Goal: Transaction & Acquisition: Purchase product/service

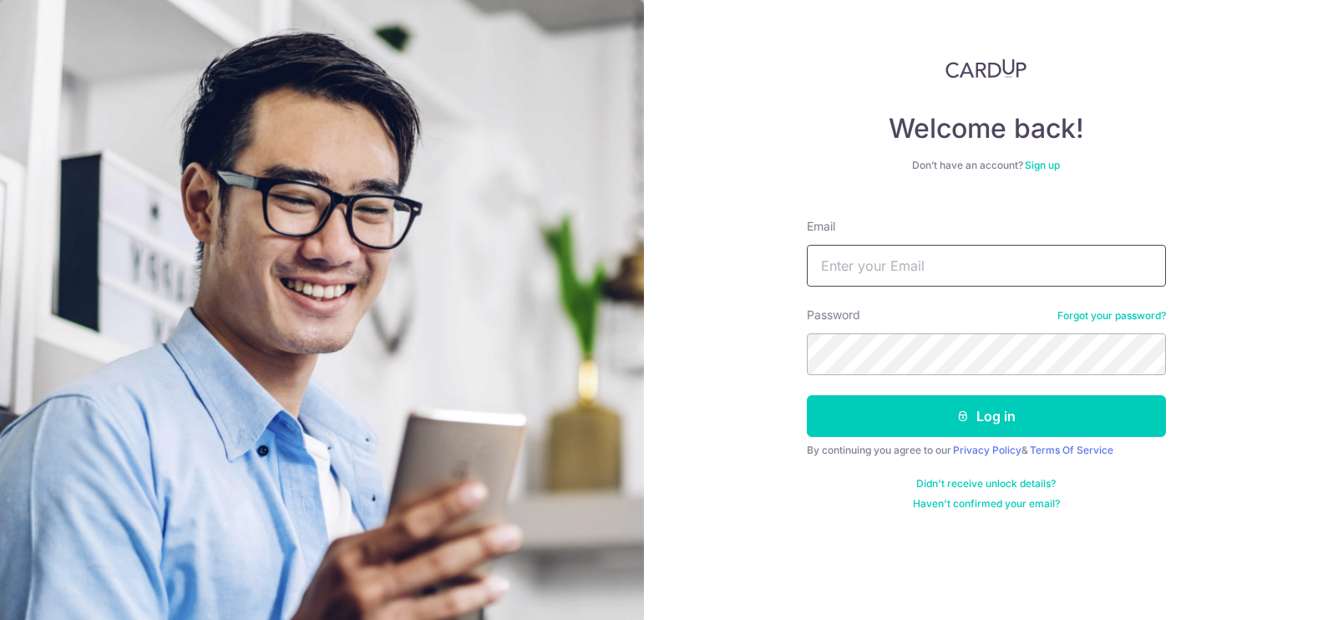
click at [906, 247] on input "Email" at bounding box center [986, 266] width 359 height 42
type input "[EMAIL_ADDRESS][DOMAIN_NAME]"
click at [807, 395] on button "Log in" at bounding box center [986, 416] width 359 height 42
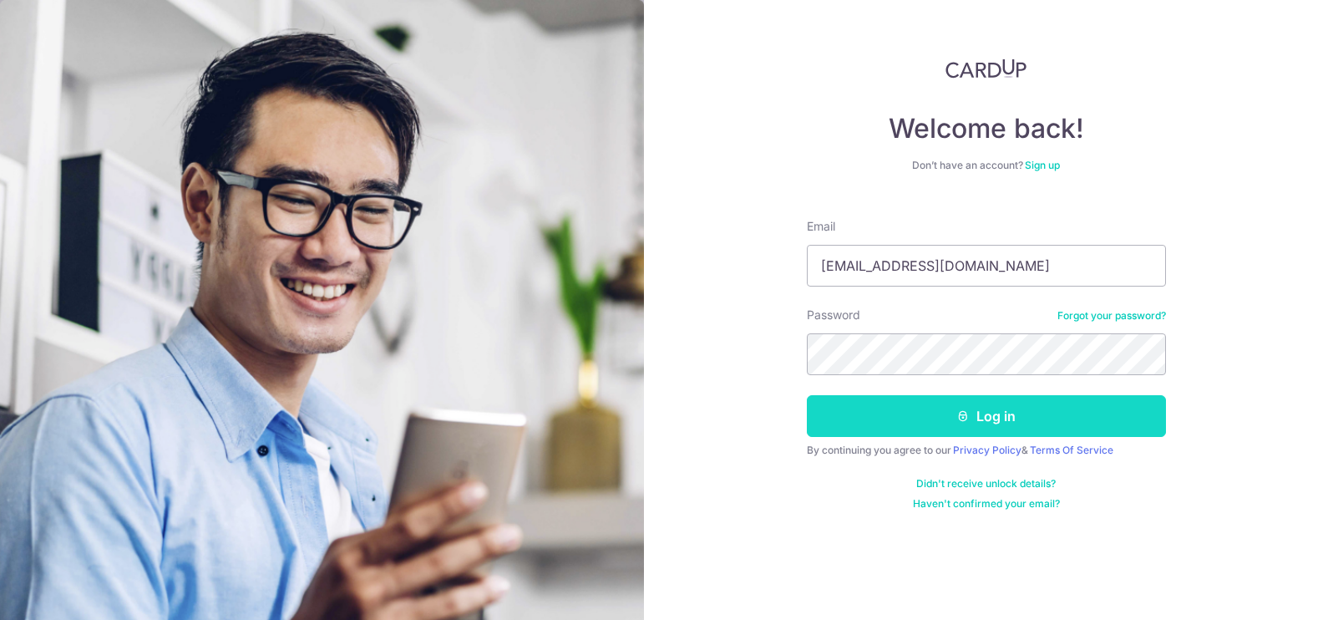
click at [910, 408] on button "Log in" at bounding box center [986, 416] width 359 height 42
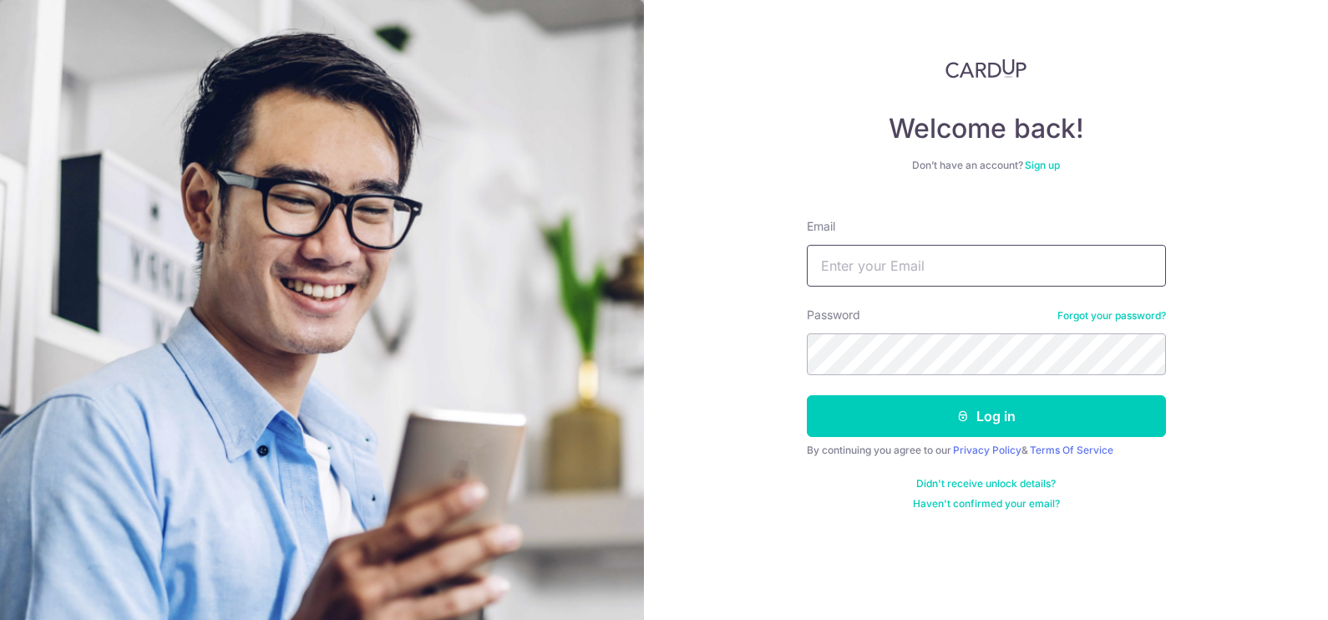
drag, startPoint x: 835, startPoint y: 263, endPoint x: 846, endPoint y: 256, distance: 12.7
click at [846, 256] on input "Email" at bounding box center [986, 266] width 359 height 42
type input "[EMAIL_ADDRESS][DOMAIN_NAME]"
click at [807, 395] on button "Log in" at bounding box center [986, 416] width 359 height 42
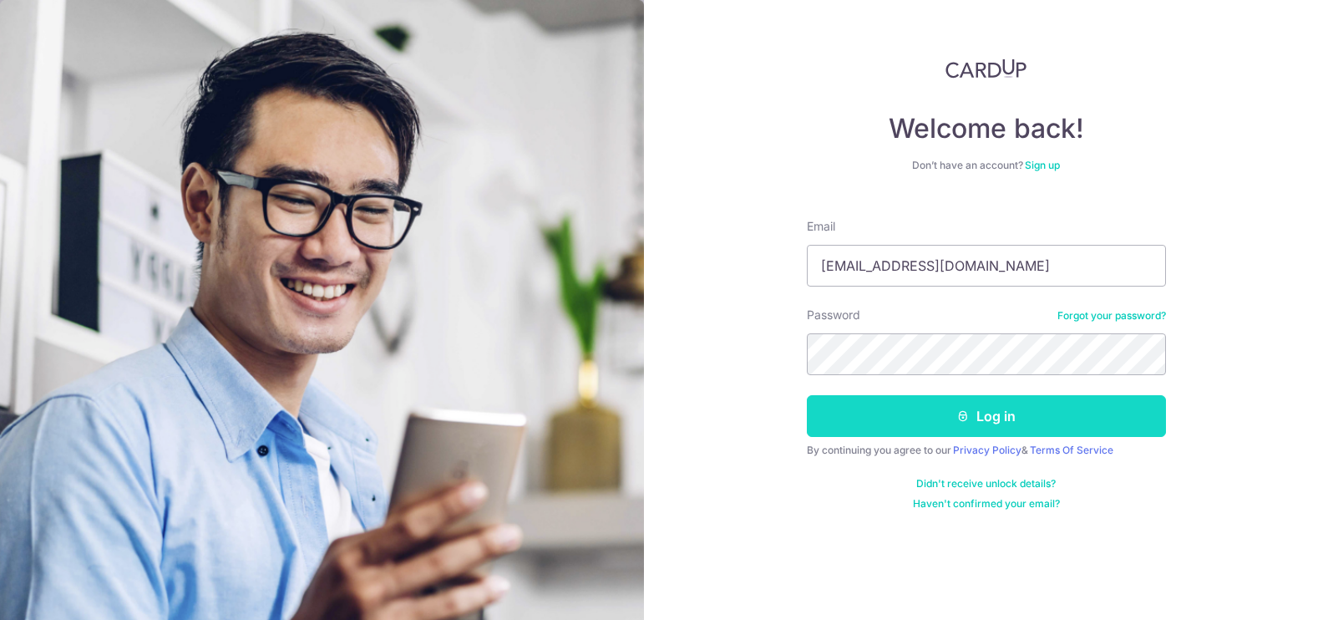
click at [1006, 413] on button "Log in" at bounding box center [986, 416] width 359 height 42
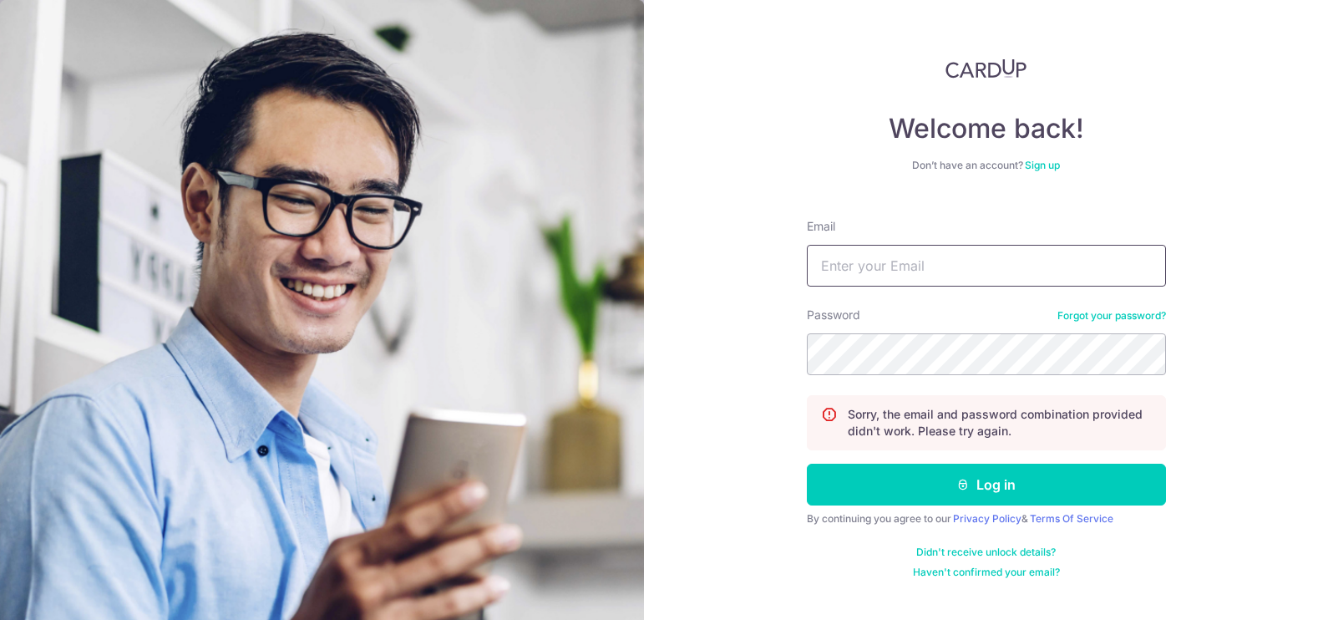
click at [1015, 259] on input "Email" at bounding box center [986, 266] width 359 height 42
click at [901, 251] on input "Email" at bounding box center [986, 266] width 359 height 42
type input "[EMAIL_ADDRESS][DOMAIN_NAME]"
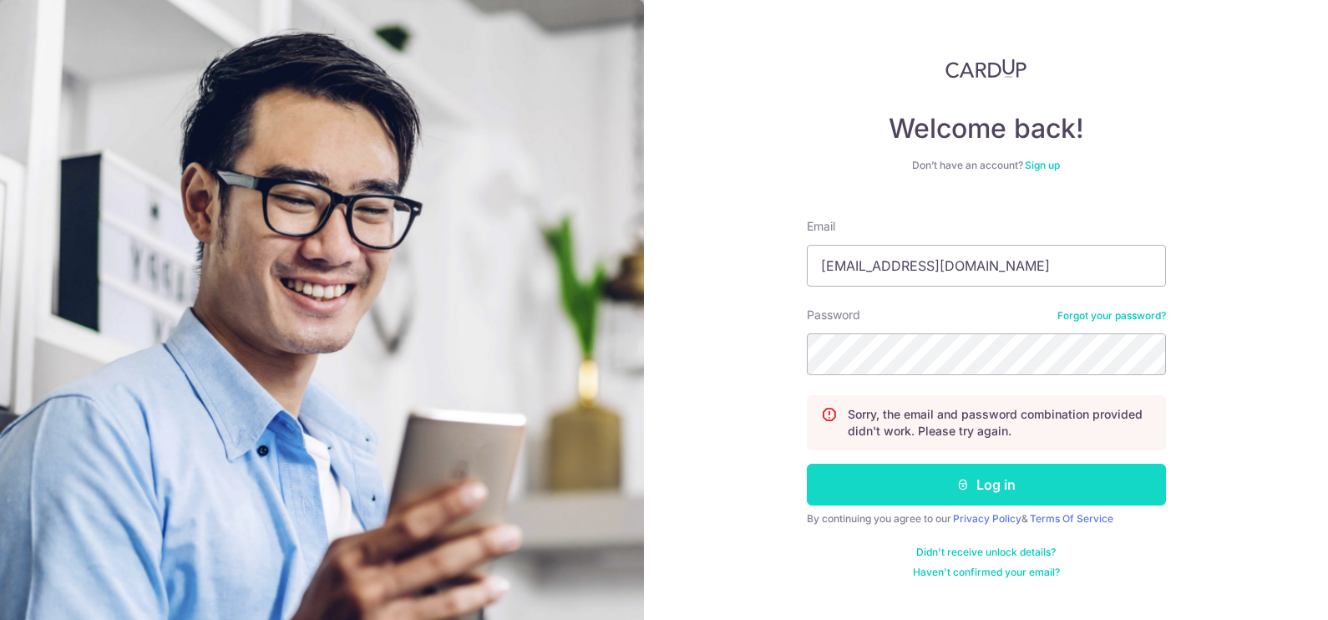
click at [927, 499] on button "Log in" at bounding box center [986, 485] width 359 height 42
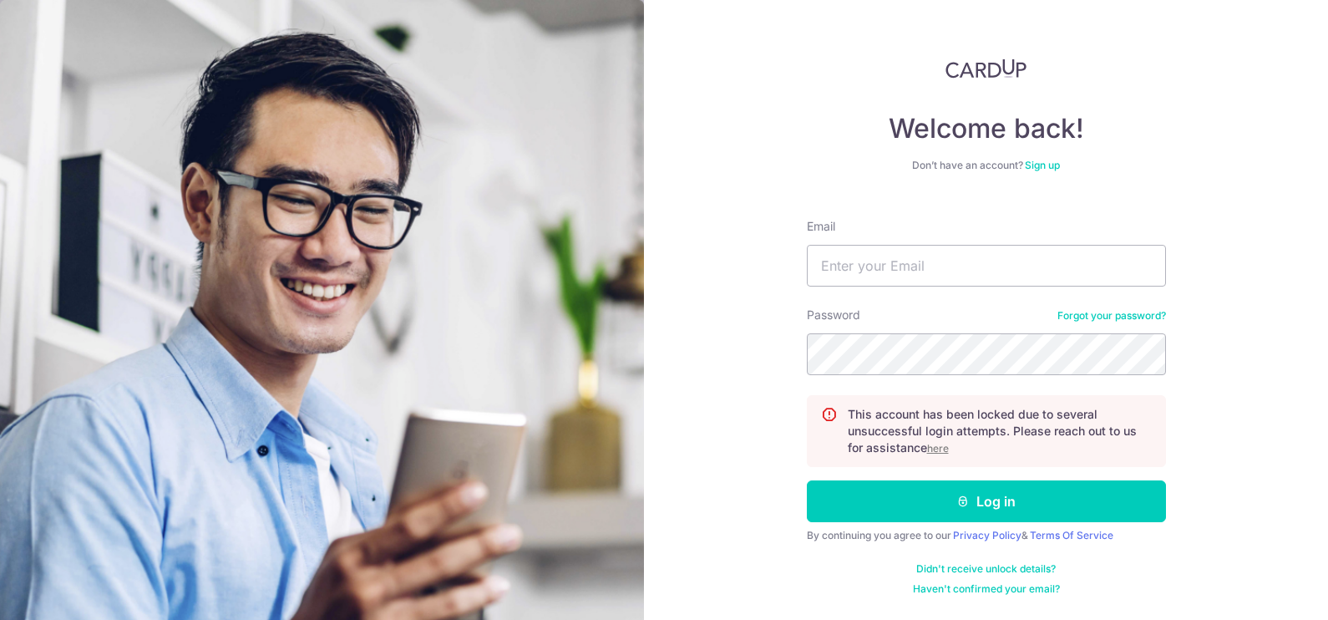
click at [935, 448] on u "here" at bounding box center [938, 448] width 22 height 13
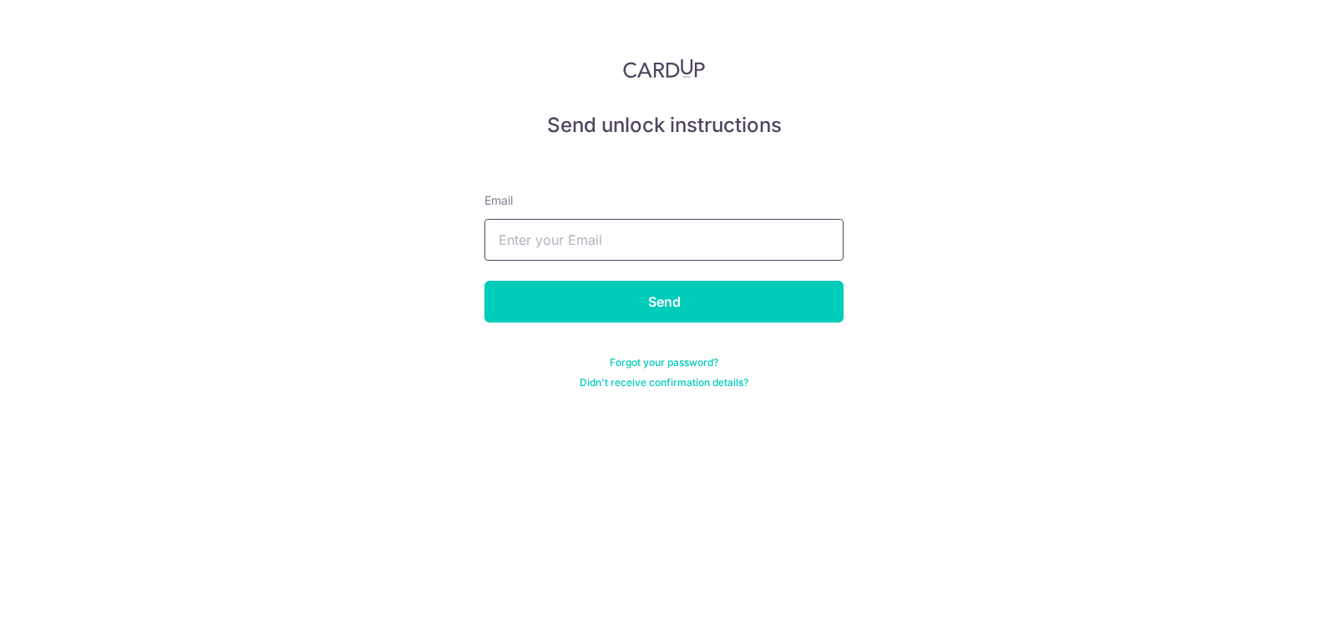
click at [693, 231] on input "text" at bounding box center [663, 240] width 359 height 42
type input "[EMAIL_ADDRESS][DOMAIN_NAME]"
click at [309, 266] on div "Send unlock instructions Email [EMAIL_ADDRESS][DOMAIN_NAME] Send Forgot your pa…" at bounding box center [664, 310] width 1328 height 620
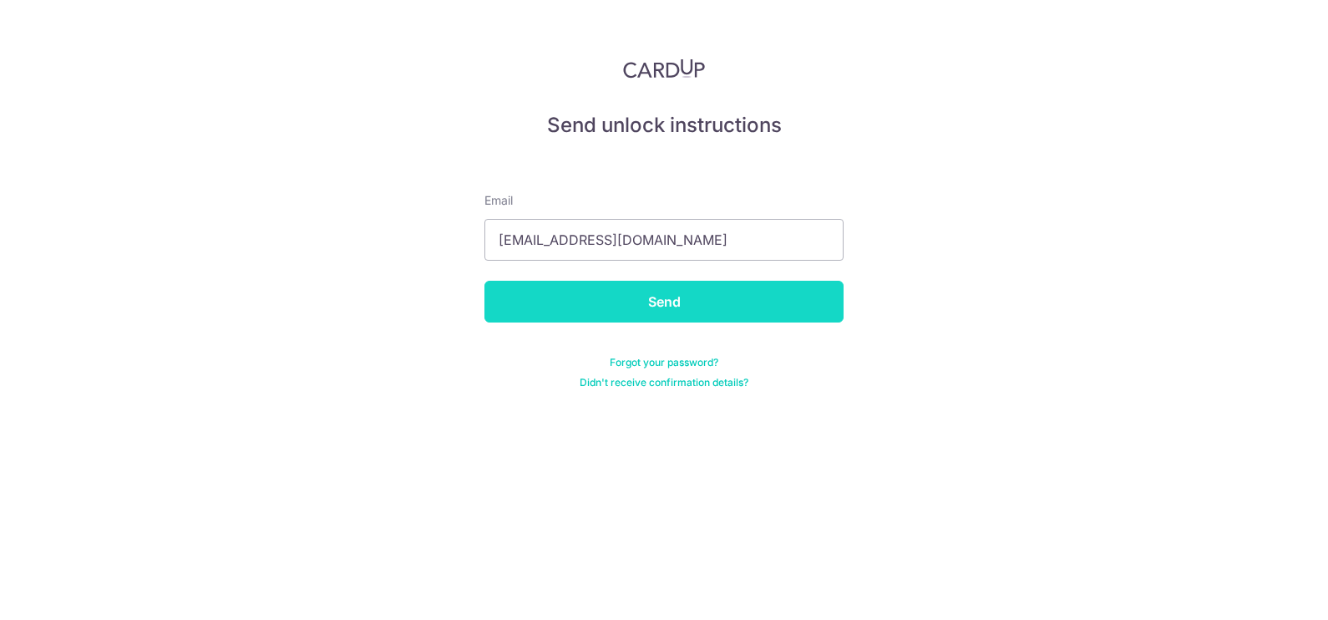
click at [622, 307] on input "Send" at bounding box center [663, 302] width 359 height 42
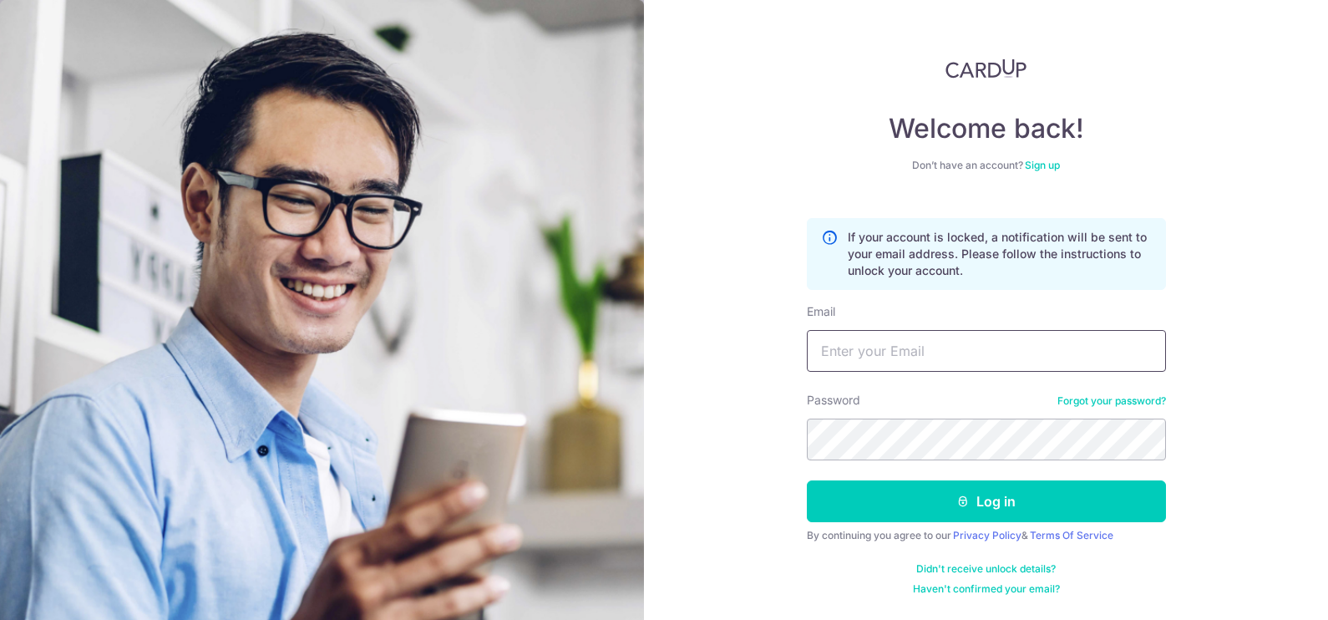
click at [852, 344] on input "Email" at bounding box center [986, 351] width 359 height 42
click at [599, 325] on section "Welcome back! Don’t have an account? Sign up If your account is locked, a notif…" at bounding box center [664, 310] width 1328 height 620
click at [996, 342] on input "kio_natsu@yahoo.com.sgyahoo" at bounding box center [986, 351] width 359 height 42
click at [998, 347] on input "kio_natsu@yahoo.com.sgyahoo" at bounding box center [986, 351] width 359 height 42
click at [959, 351] on input "kio_natsu@yahoo.com.sgyahoo" at bounding box center [986, 351] width 359 height 42
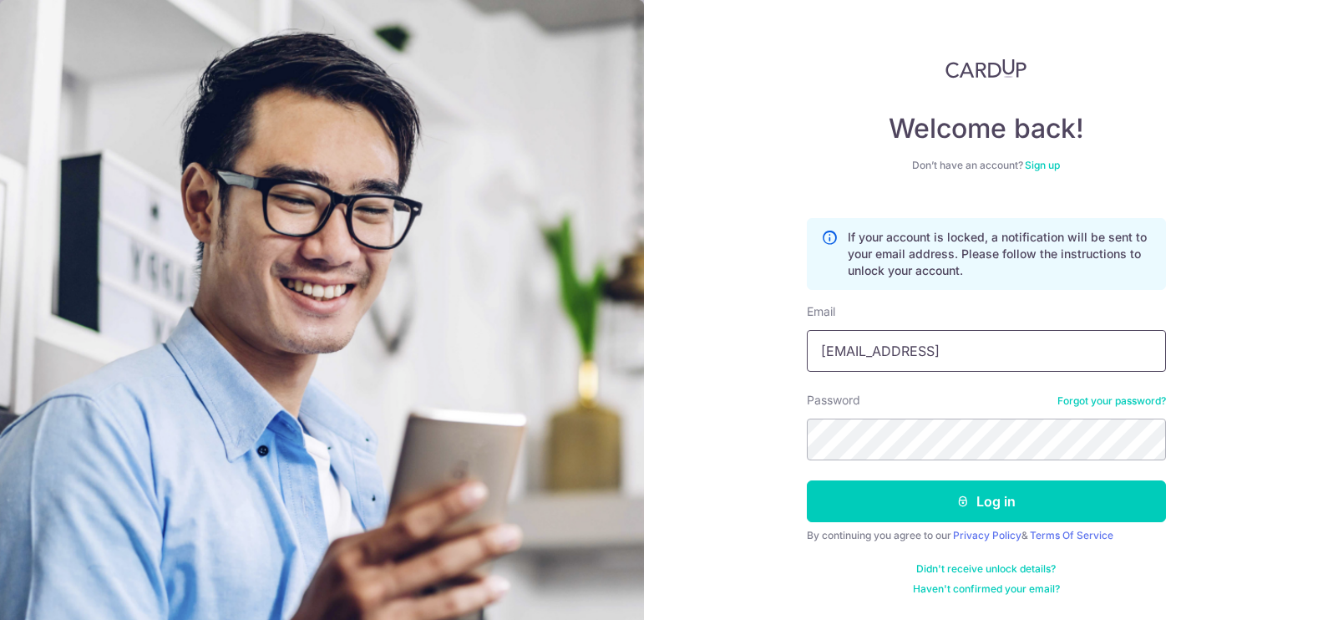
click at [948, 350] on input "kio_natsu@yahoo.com.sgyahoo" at bounding box center [986, 351] width 359 height 42
type input "[EMAIL_ADDRESS][DOMAIN_NAME]"
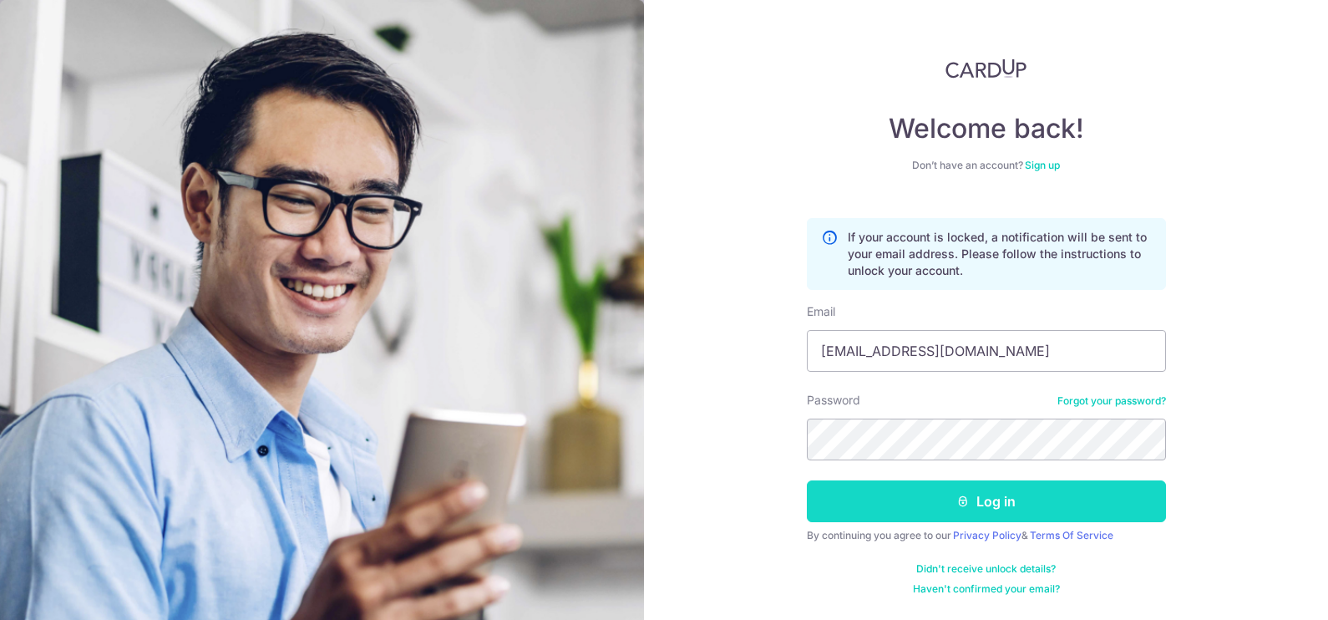
click at [915, 494] on button "Log in" at bounding box center [986, 501] width 359 height 42
click at [977, 498] on button "Log in" at bounding box center [986, 501] width 359 height 42
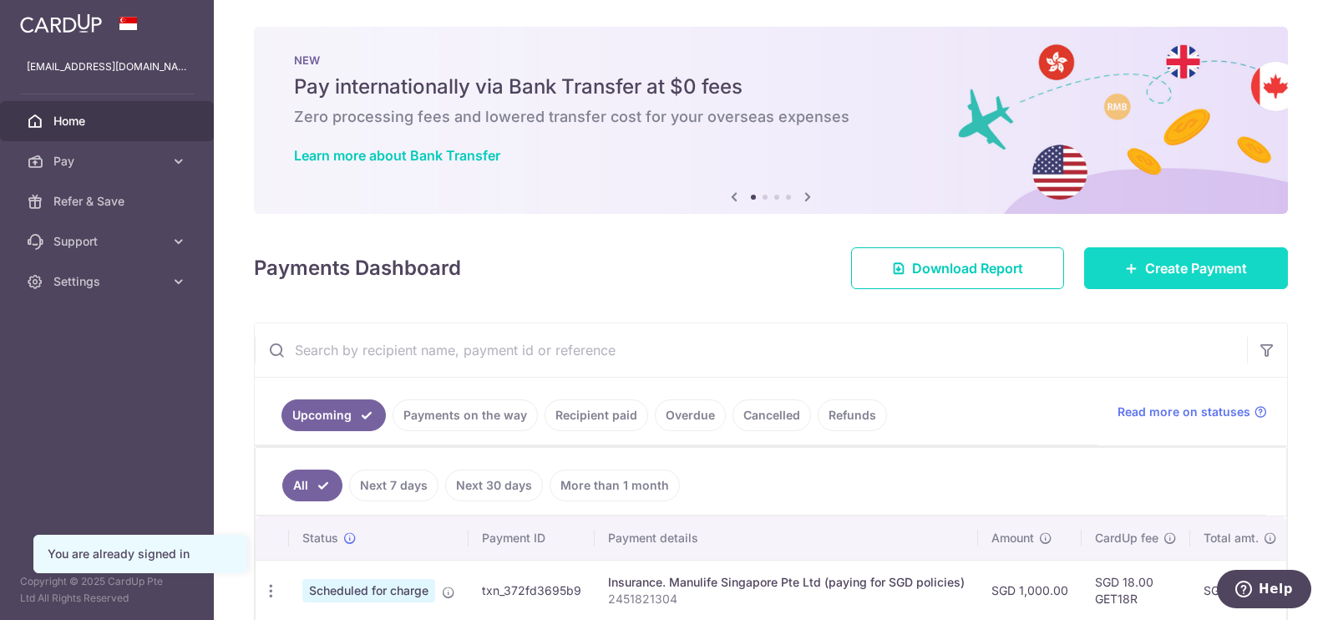
click at [1201, 263] on span "Create Payment" at bounding box center [1196, 268] width 102 height 20
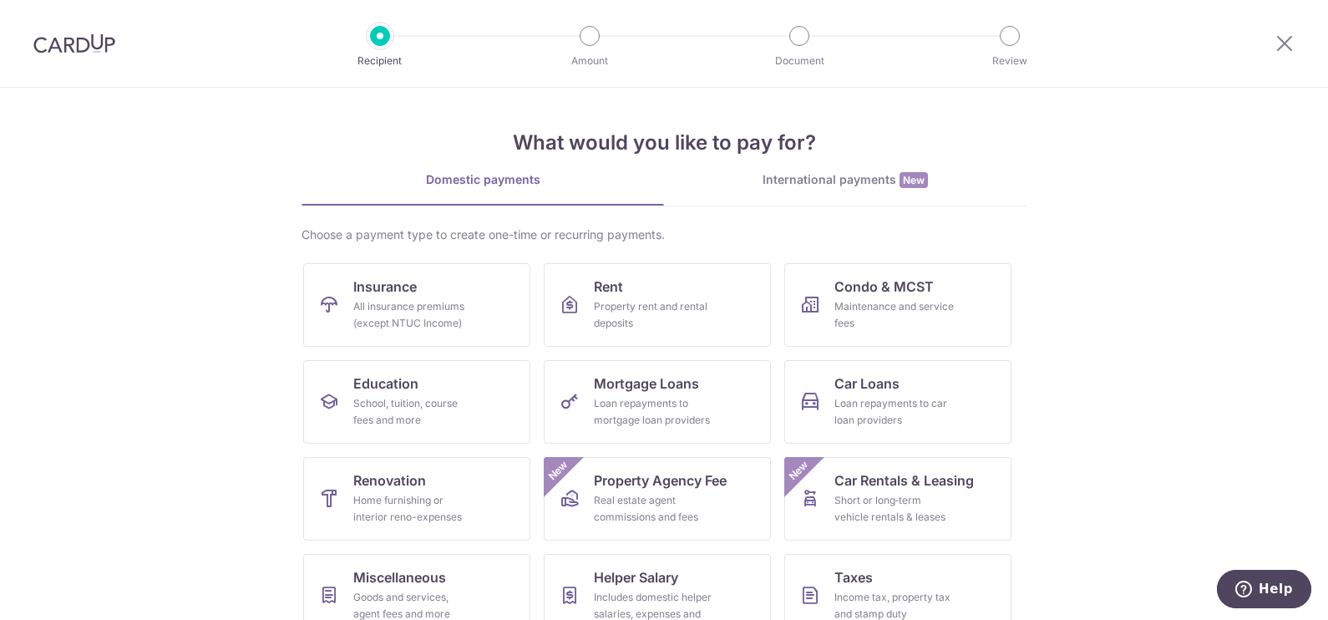
click at [813, 190] on link "International payments New" at bounding box center [845, 188] width 362 height 34
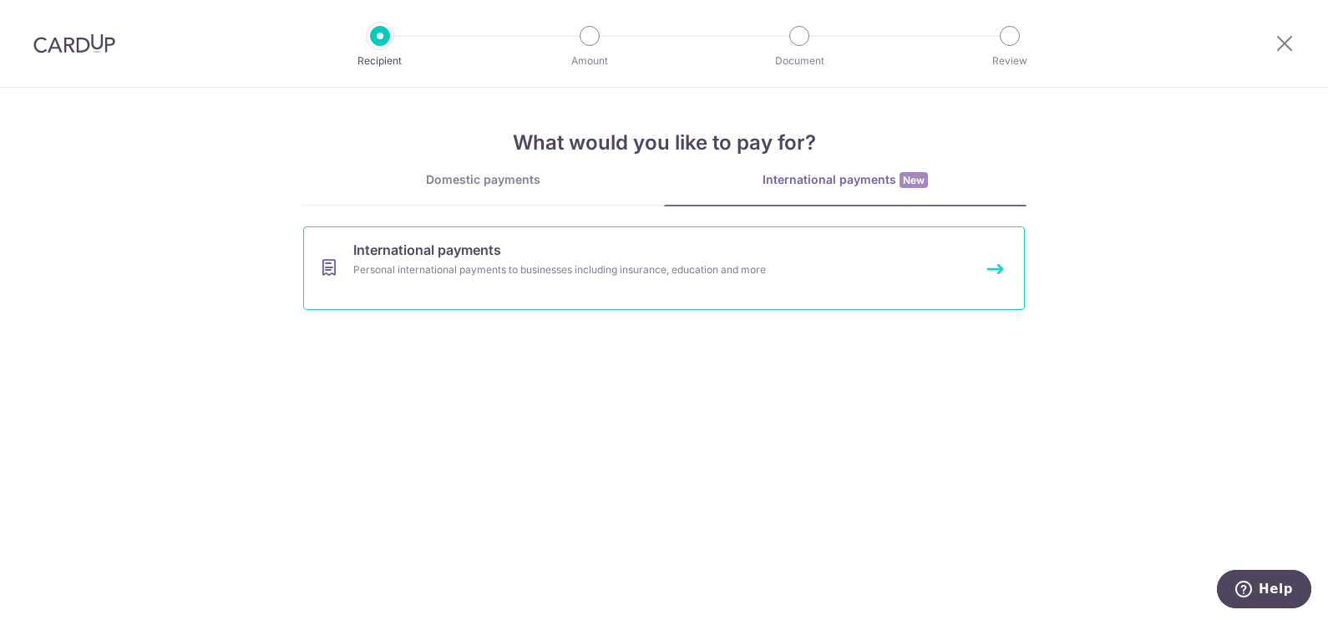
click at [430, 270] on div "Personal international payments to businesses including insurance, education an…" at bounding box center [641, 269] width 577 height 17
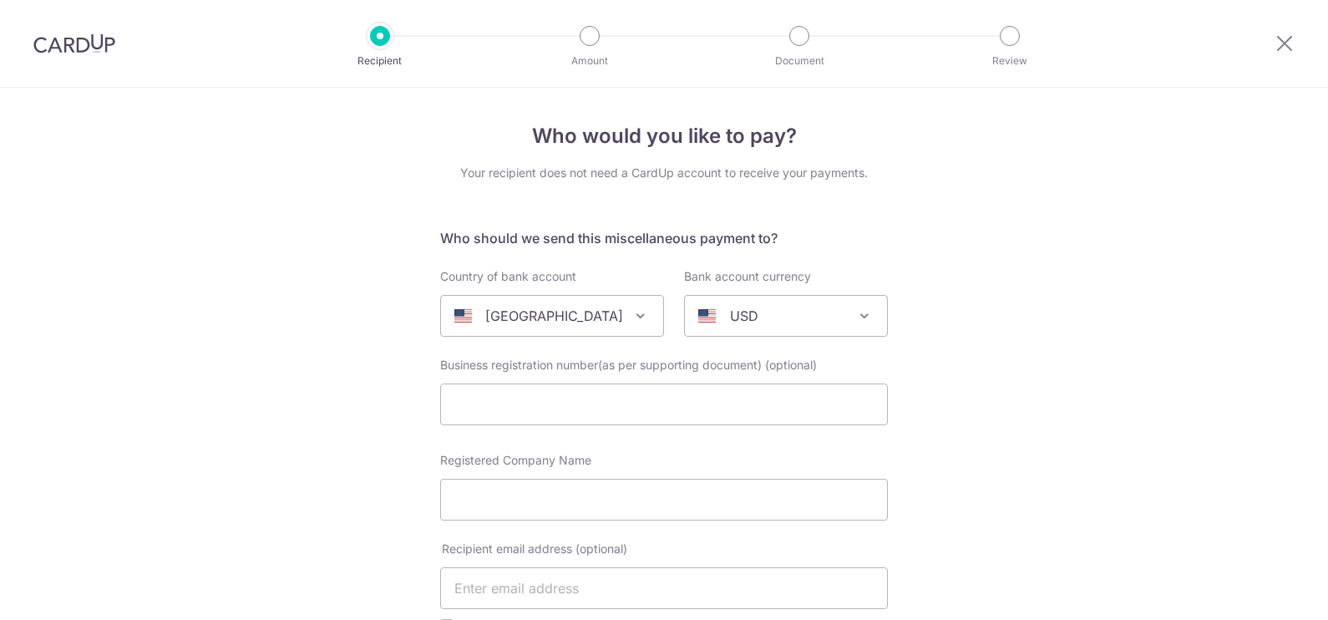
select select
click at [509, 320] on p "United States" at bounding box center [554, 316] width 138 height 20
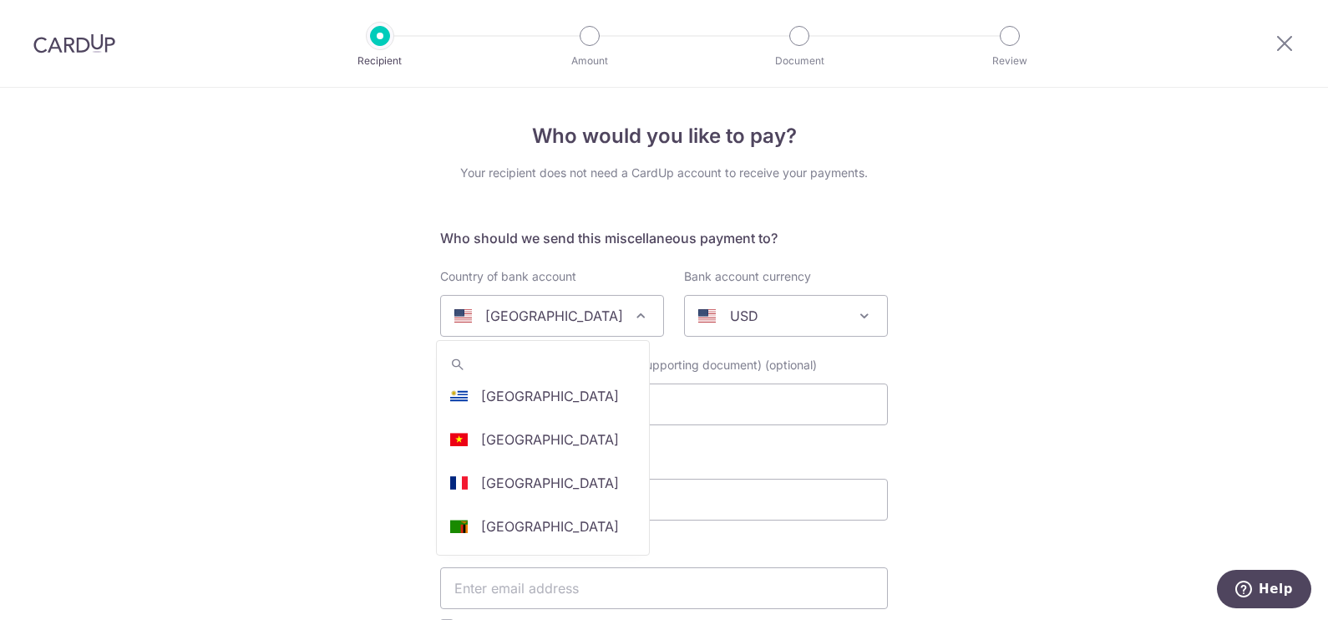
scroll to position [5278, 0]
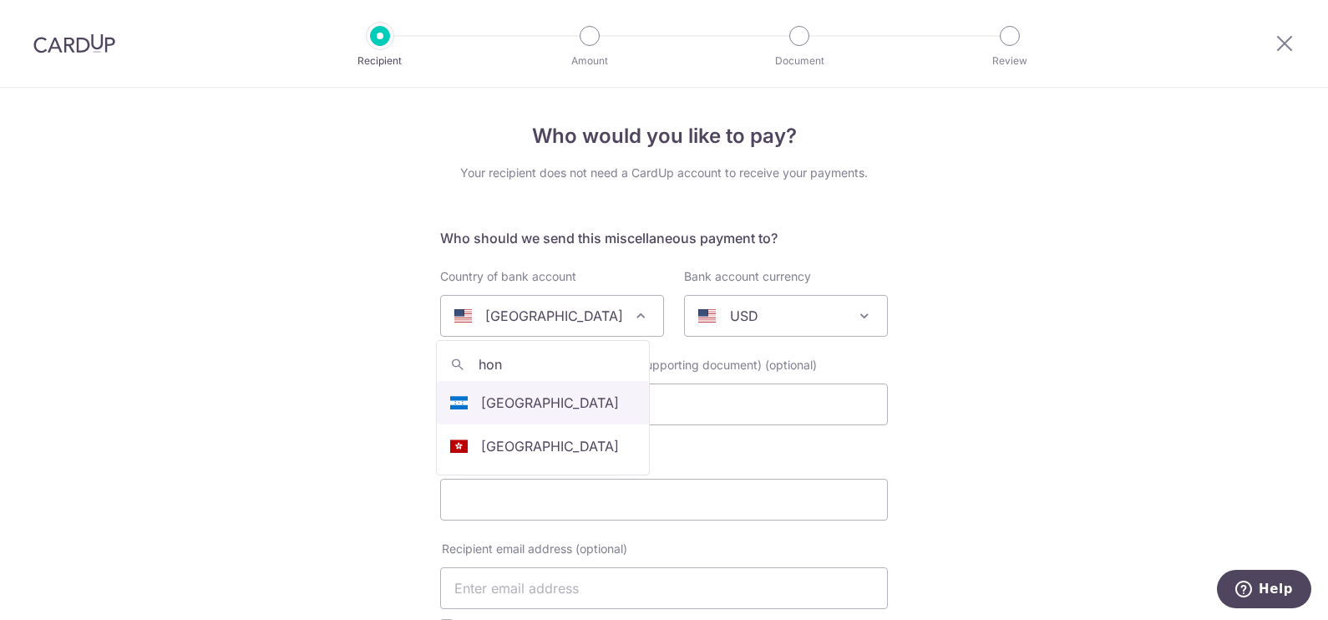
type input "hong"
select select "95"
select select "Hong Kong"
select select
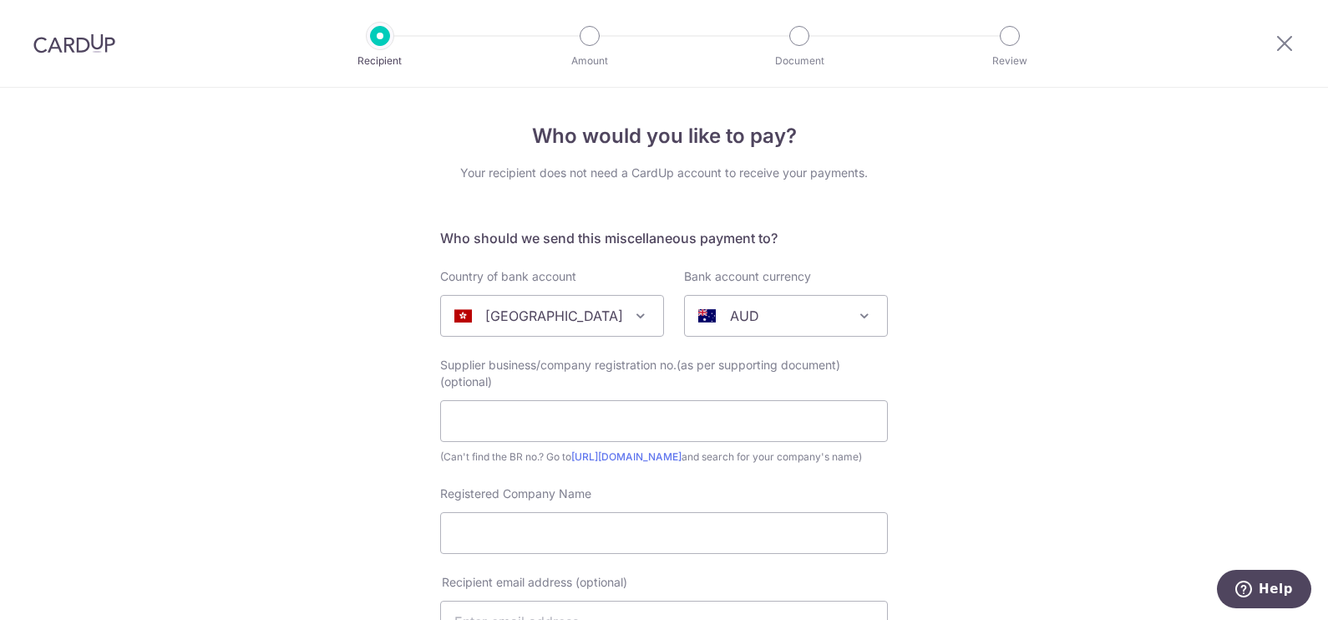
click at [761, 318] on div "AUD" at bounding box center [772, 316] width 149 height 20
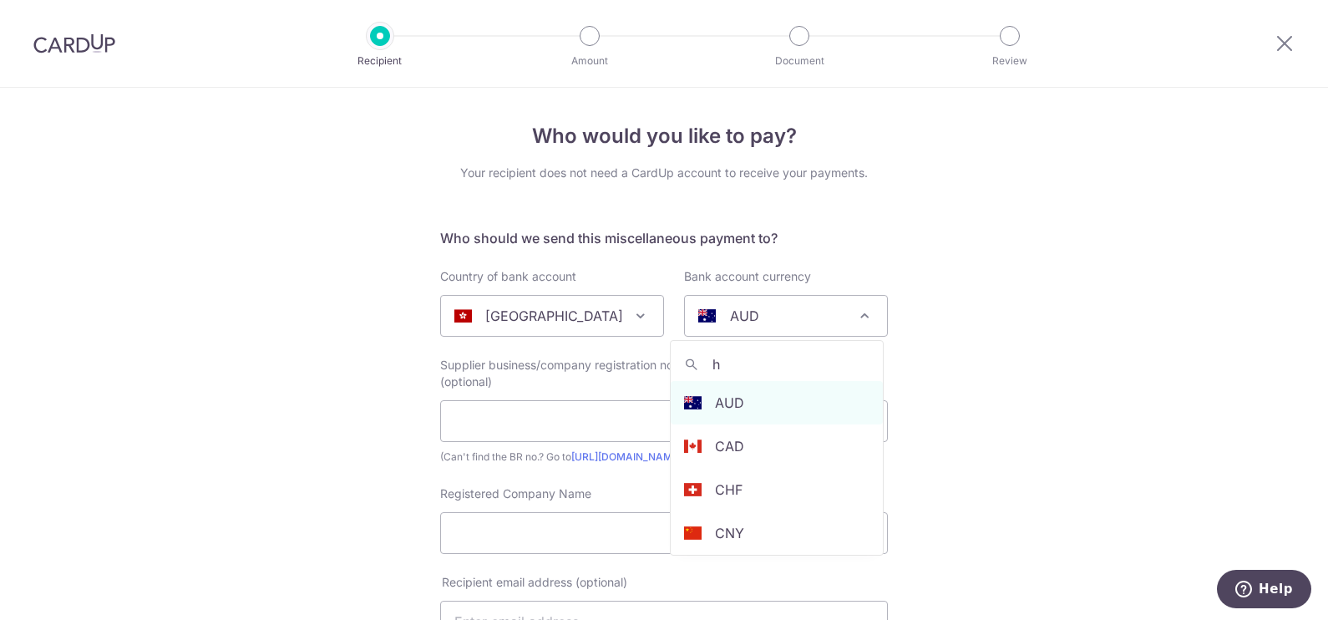
type input "hk"
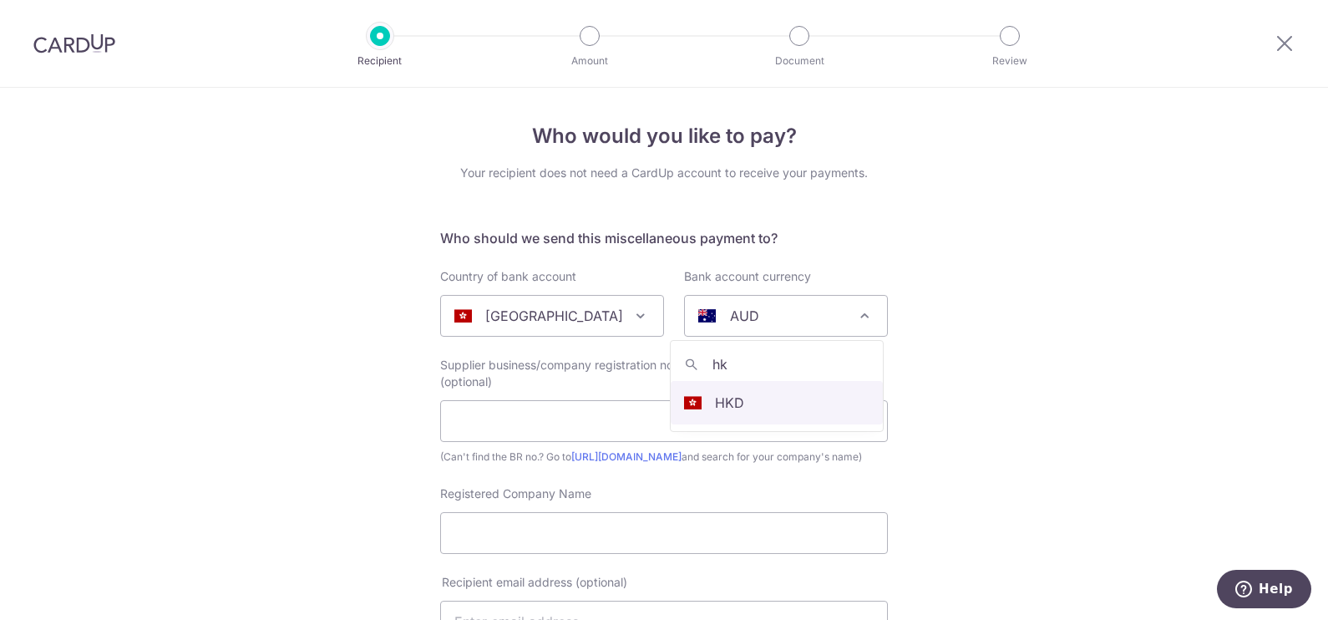
select select "2"
click at [499, 413] on input "text" at bounding box center [664, 421] width 448 height 42
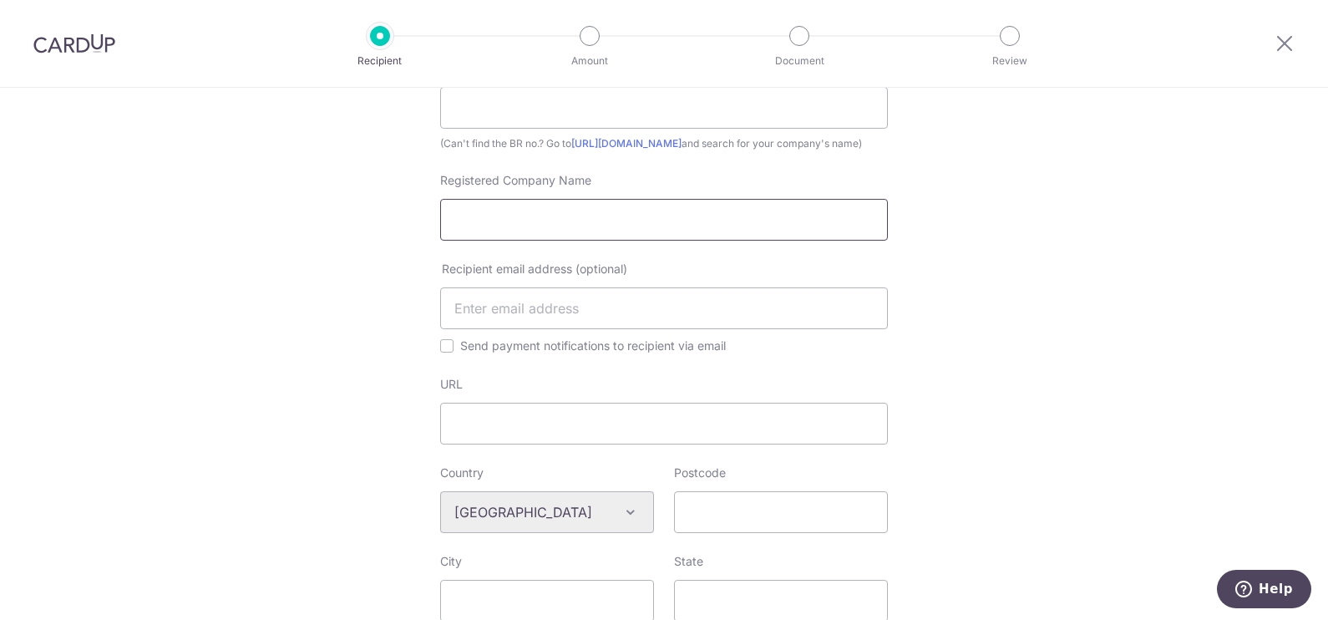
click at [531, 230] on input "Registered Company Name" at bounding box center [664, 220] width 448 height 42
type input "Call Centre Association Limited"
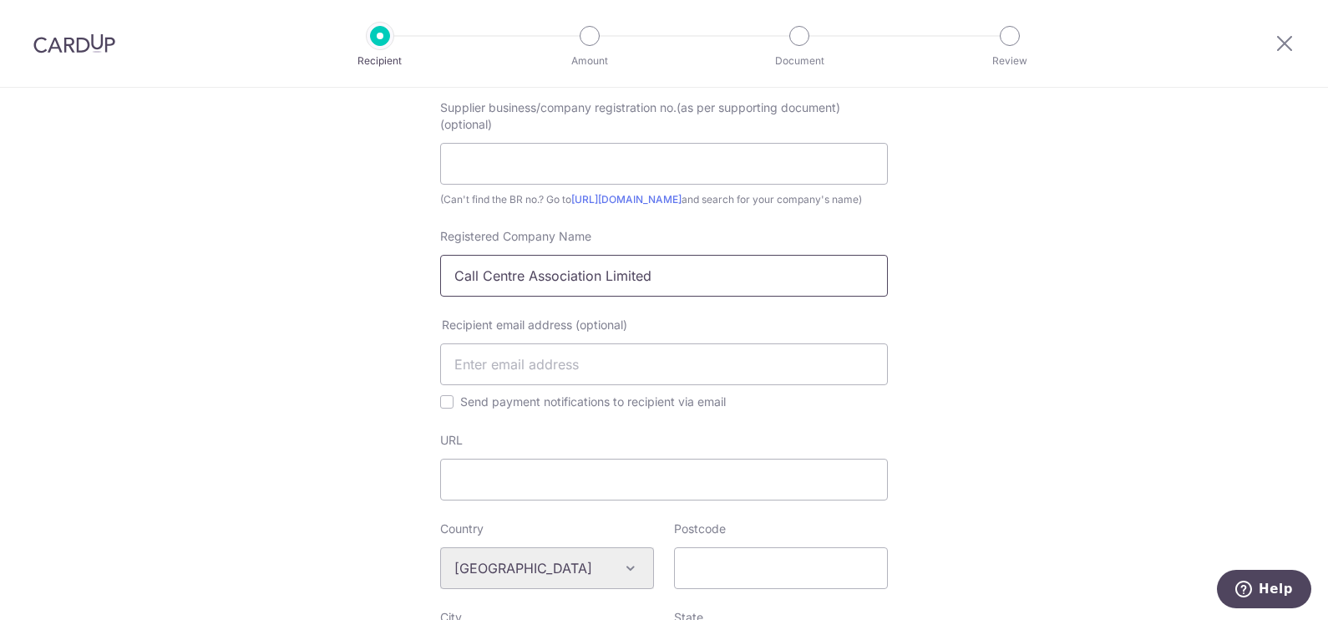
scroll to position [418, 0]
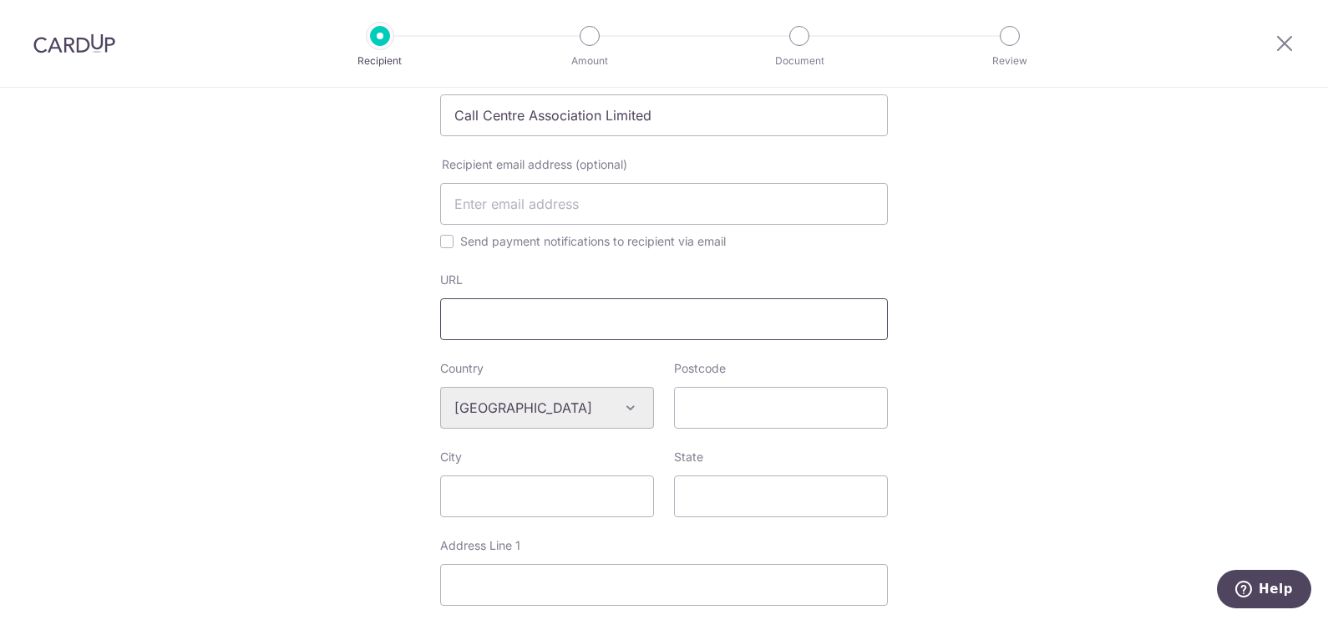
click at [501, 340] on input "URL" at bounding box center [664, 319] width 448 height 42
click at [449, 340] on input "URL" at bounding box center [664, 319] width 448 height 42
click at [454, 340] on input "URL" at bounding box center [664, 319] width 448 height 42
type input "https://ccapac.hkcca.com/?lang=en"
click at [352, 408] on div "Who would you like to pay? Your recipient does not need a CardUp account to rec…" at bounding box center [664, 401] width 1328 height 1462
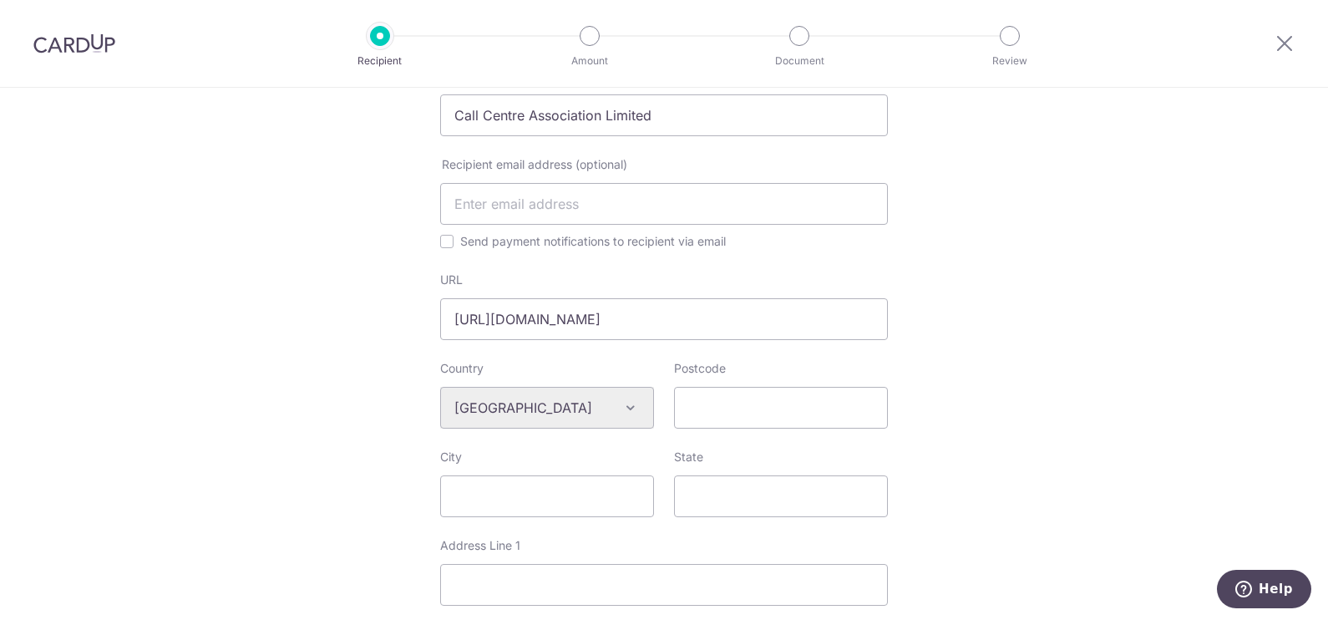
click at [931, 342] on div "Who would you like to pay? Your recipient does not need a CardUp account to rec…" at bounding box center [664, 401] width 1328 height 1462
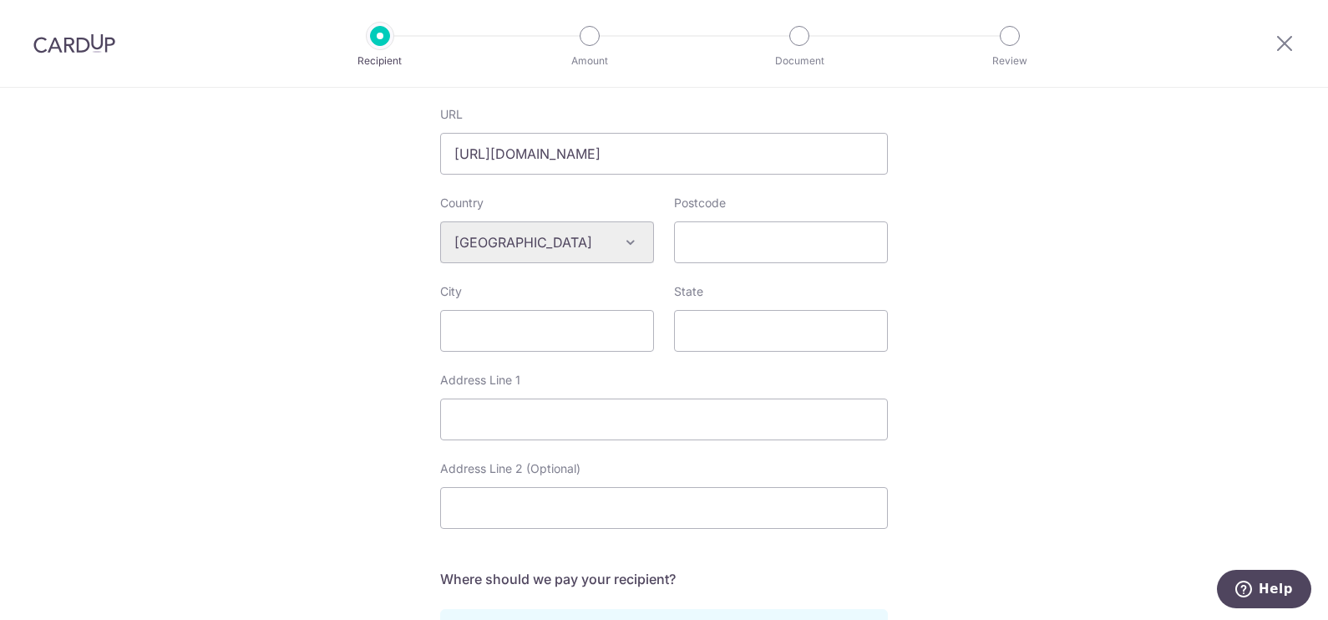
scroll to position [627, 0]
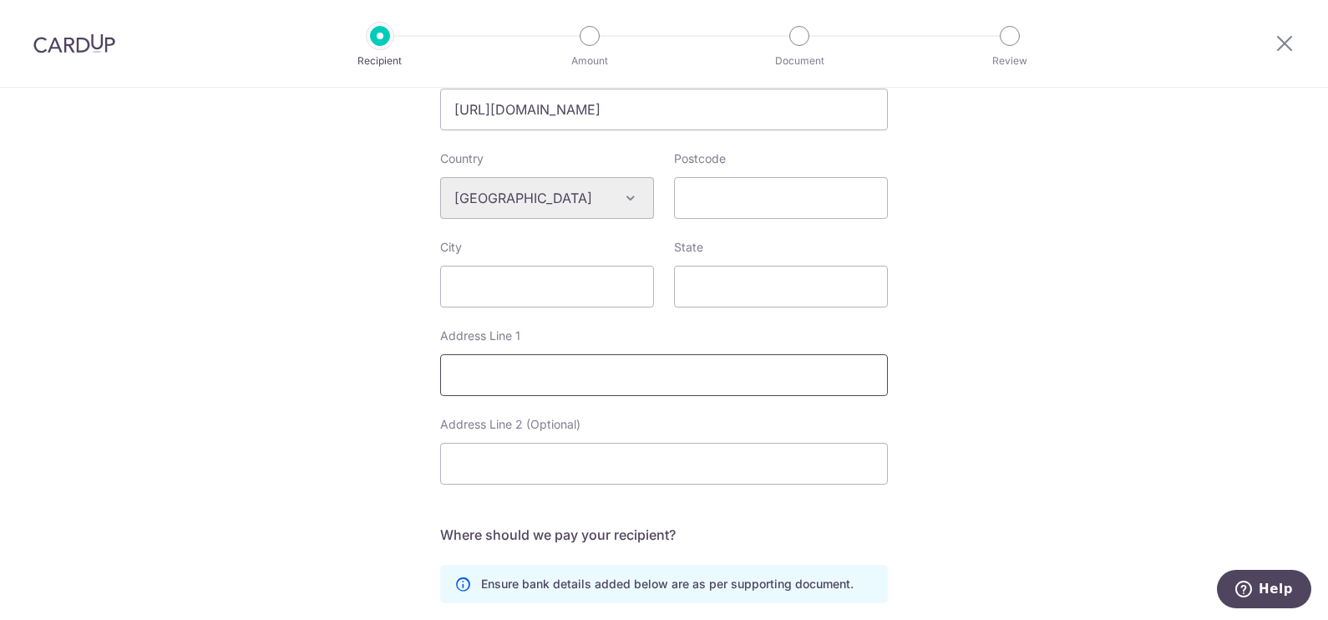
click at [500, 390] on input "Address Line 1" at bounding box center [664, 375] width 448 height 42
type input "Unit 1-5, 20/F., Midas Plaza, 1 Tai Yau Street, San Po Kong, Kowloon, Hong Kong"
click at [514, 300] on input "City" at bounding box center [547, 287] width 214 height 42
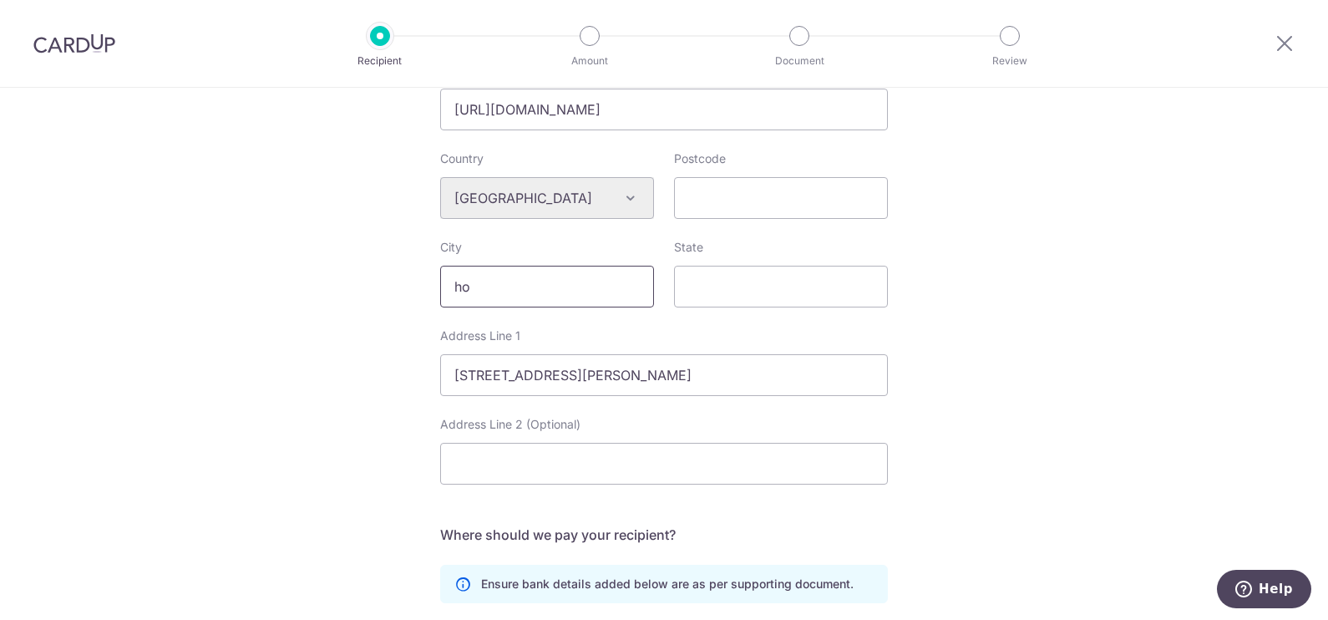
type input "h"
type input "Hong Kong"
click at [709, 289] on input "State" at bounding box center [781, 287] width 214 height 42
type input "Hong Kong"
click at [706, 219] on input "Postcode" at bounding box center [781, 198] width 214 height 42
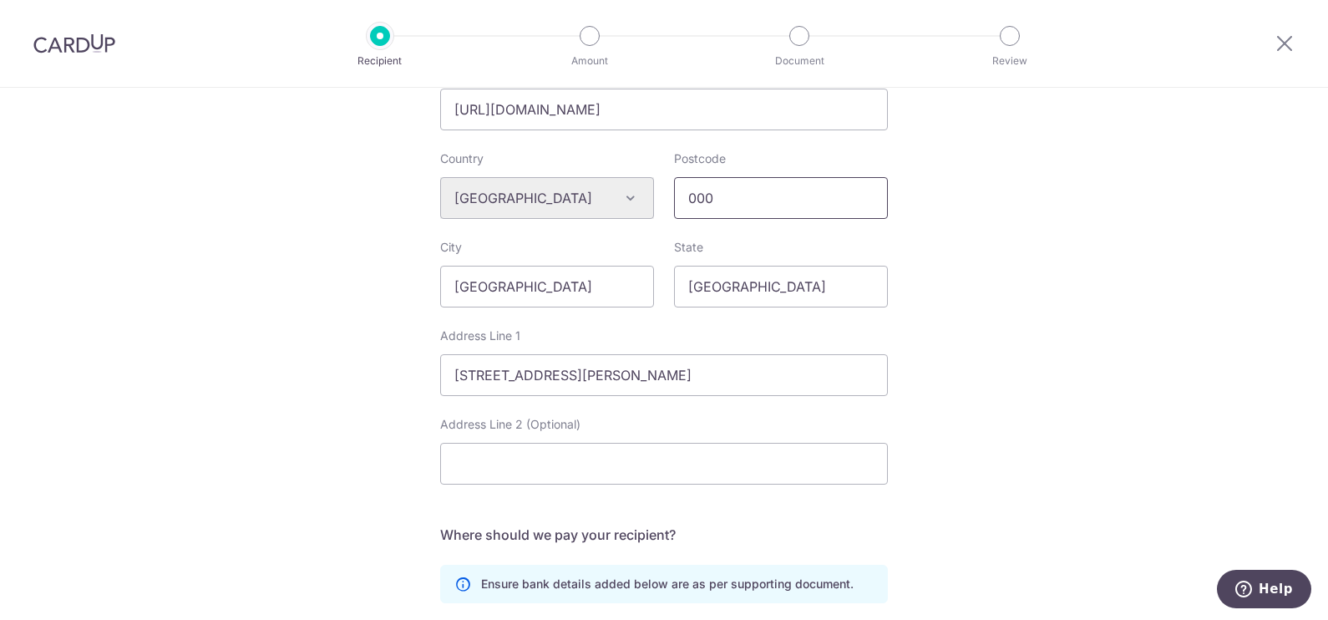
type input "000"
click at [374, 374] on div "Who would you like to pay? Your recipient does not need a CardUp account to rec…" at bounding box center [664, 191] width 1328 height 1462
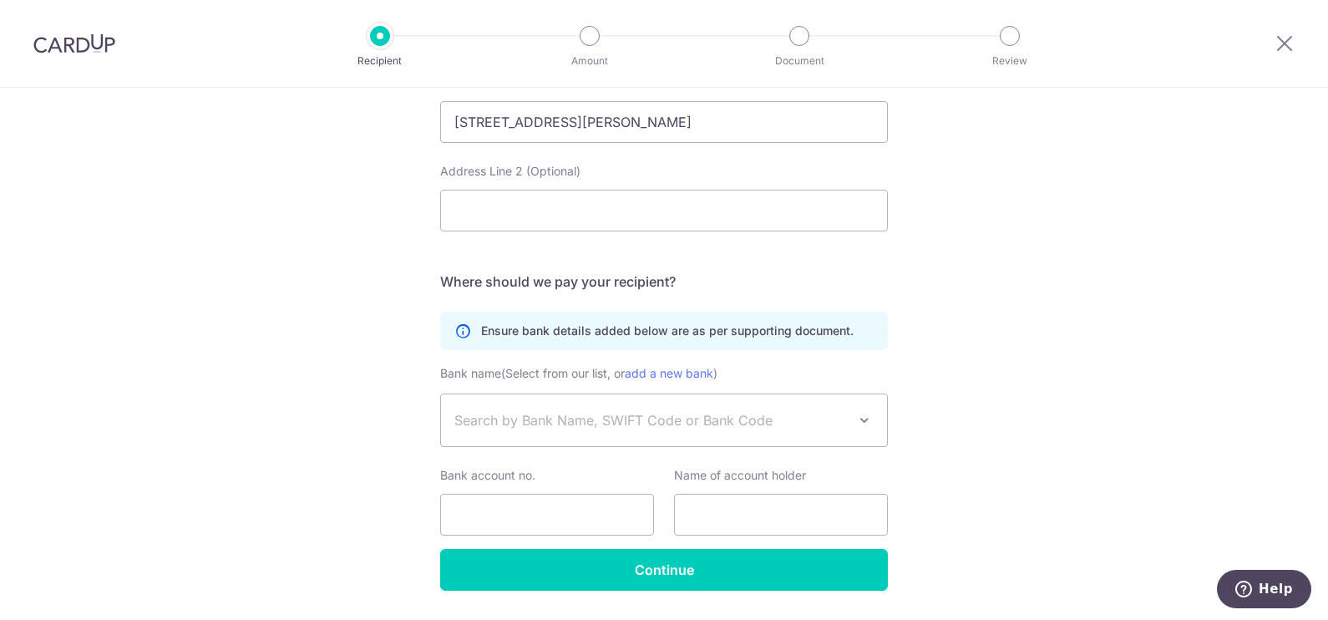
scroll to position [940, 0]
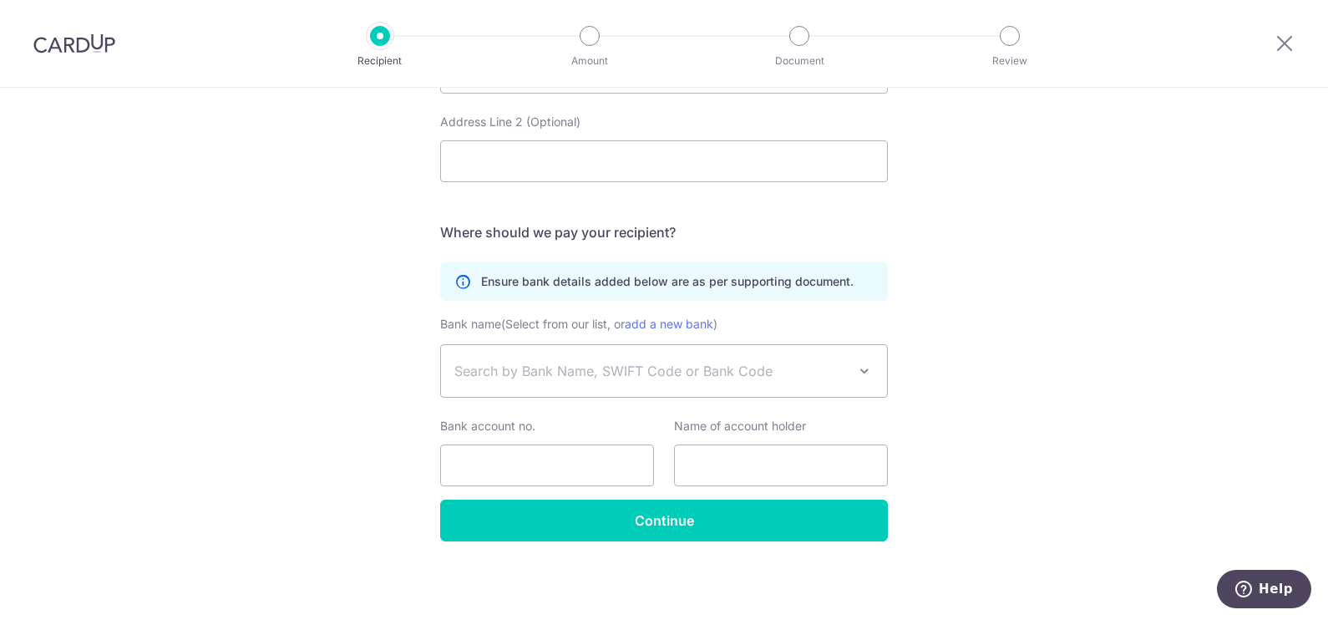
click at [475, 368] on span "Search by Bank Name, SWIFT Code or Bank Code" at bounding box center [650, 371] width 393 height 20
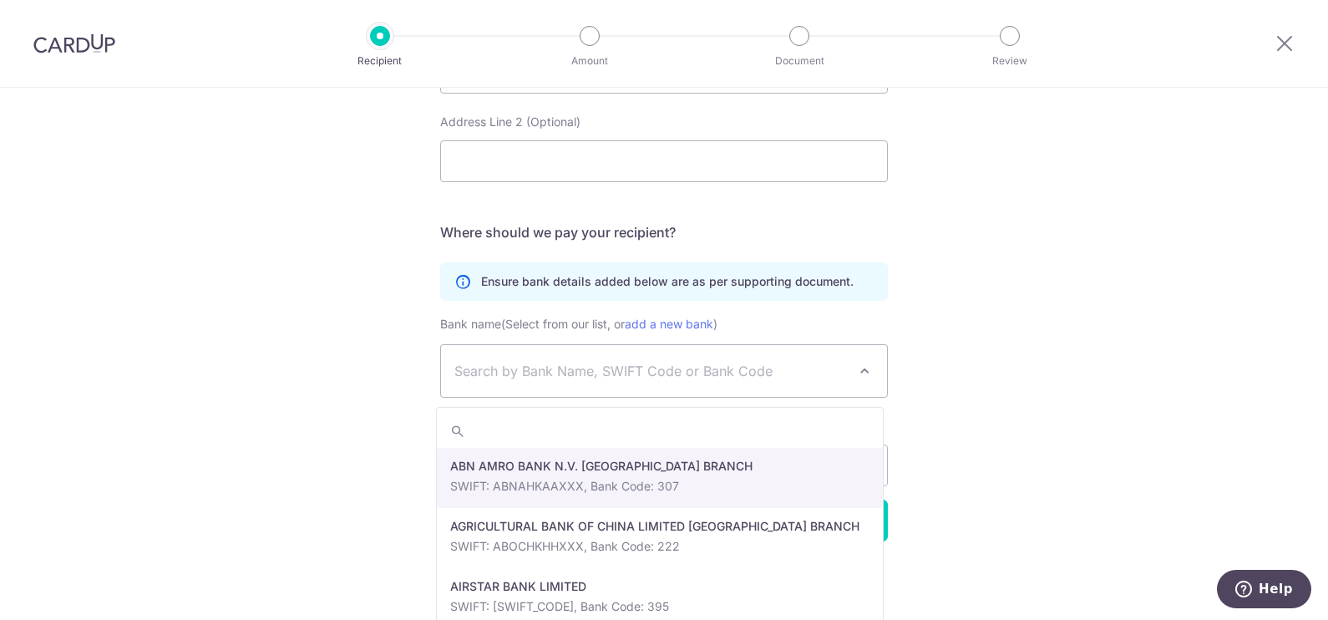
click at [505, 373] on span "Search by Bank Name, SWIFT Code or Bank Code" at bounding box center [650, 371] width 393 height 20
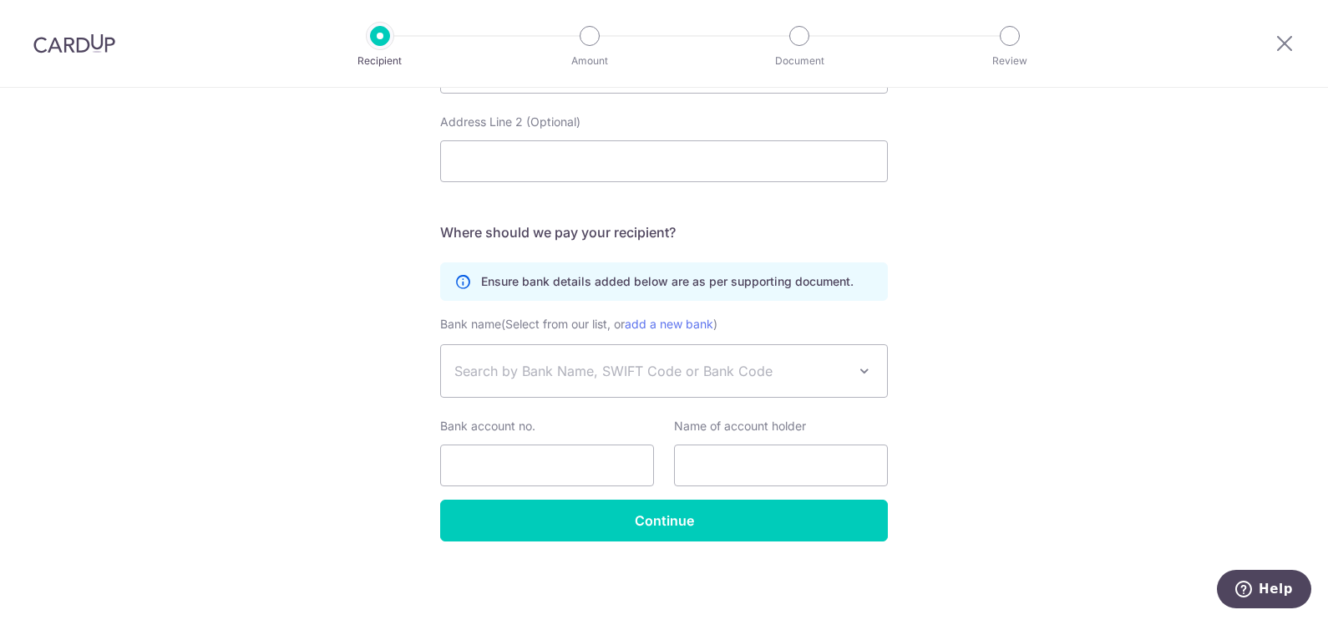
click at [495, 370] on span "Search by Bank Name, SWIFT Code or Bank Code" at bounding box center [650, 371] width 393 height 20
click at [834, 441] on input "Hongkong and Shanghai Banking Corporation Ltd" at bounding box center [660, 430] width 446 height 33
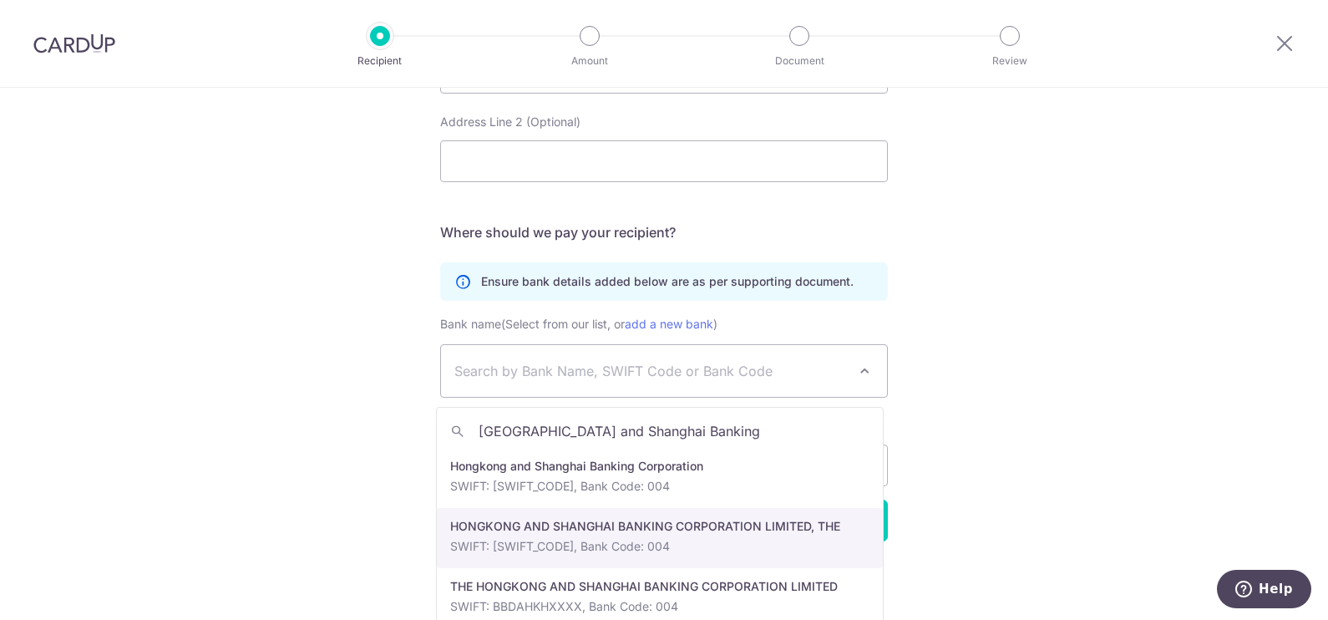
scroll to position [13, 0]
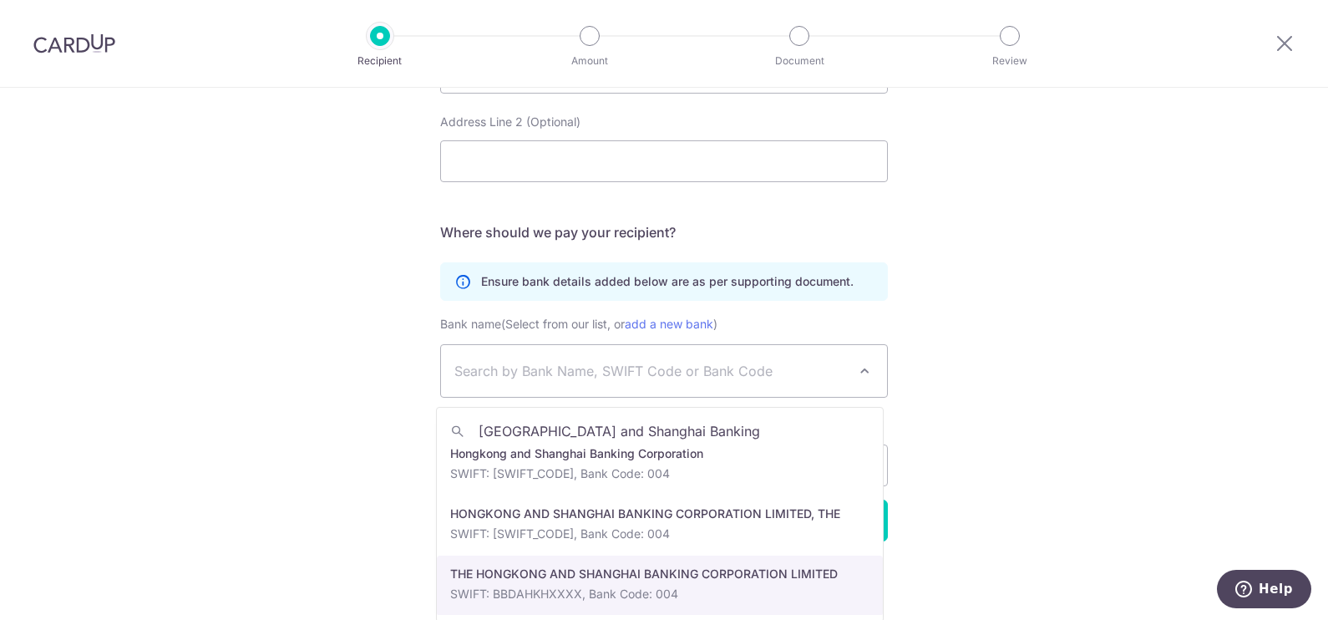
type input "Hongkong and Shanghai Banking"
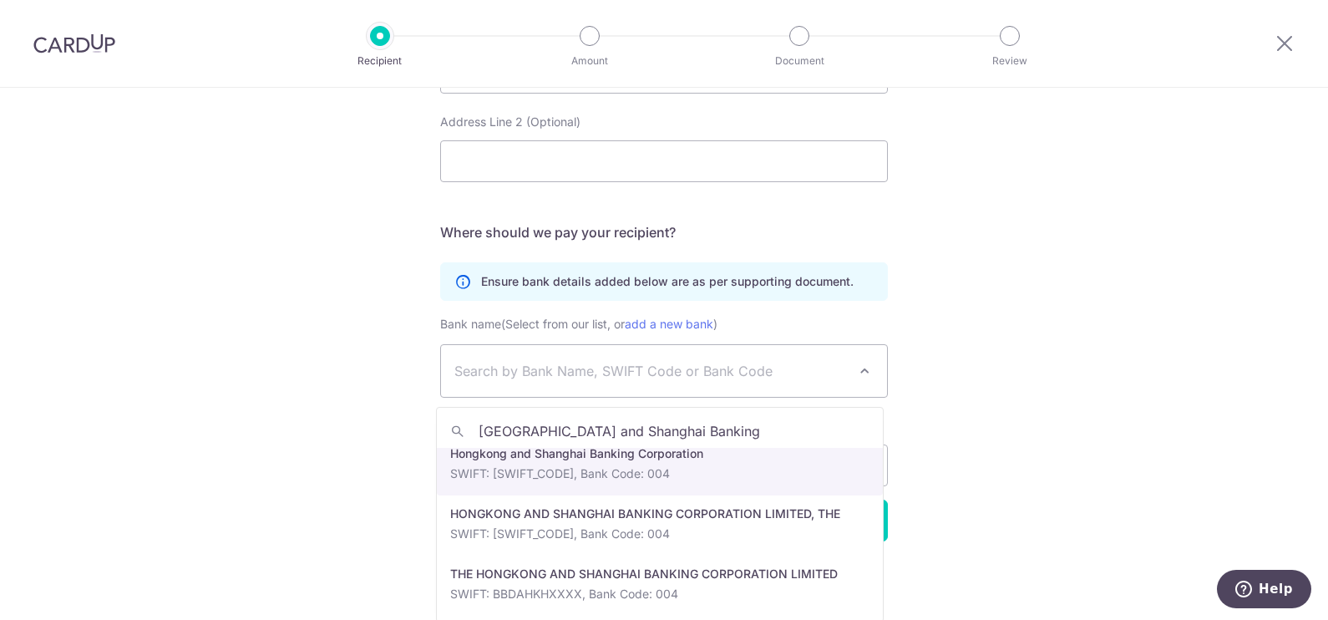
select select "31"
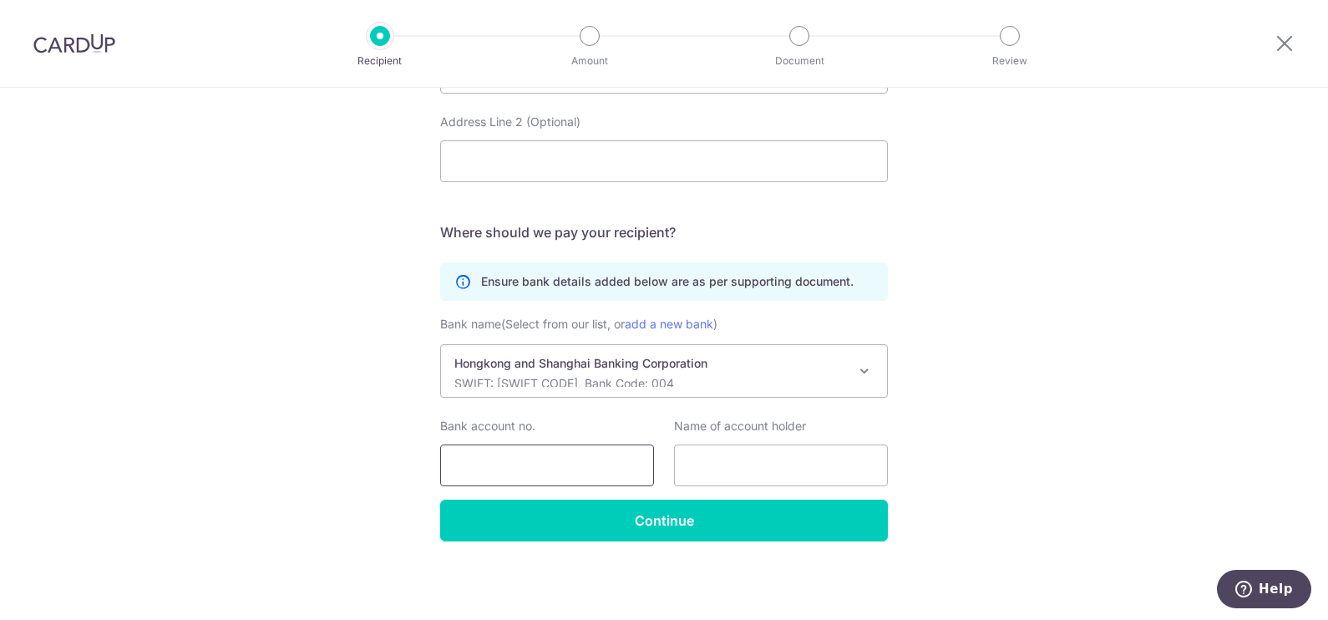
click at [550, 479] on input "Bank account no." at bounding box center [547, 465] width 214 height 42
paste input "004-518-270343-001"
type input "004-518-270343-001"
click at [756, 461] on input "text" at bounding box center [781, 465] width 214 height 42
paste input "Call Centre Association Limited"
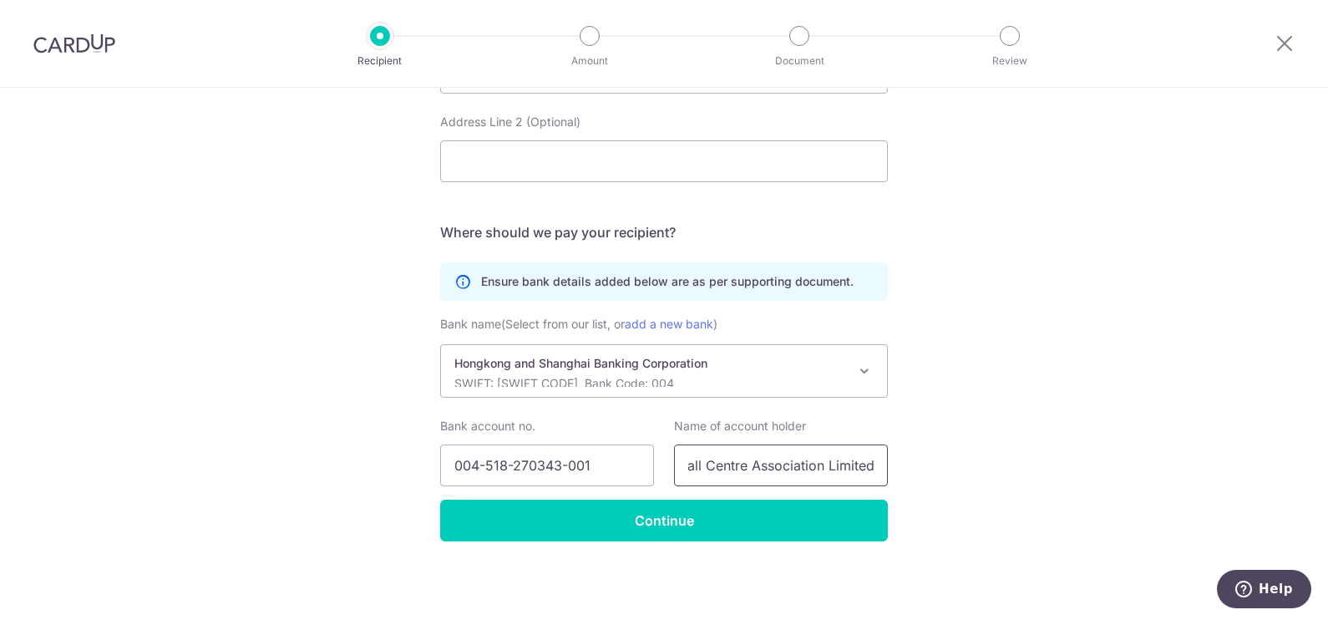
scroll to position [0, 0]
type input "Call Centre Association Limited"
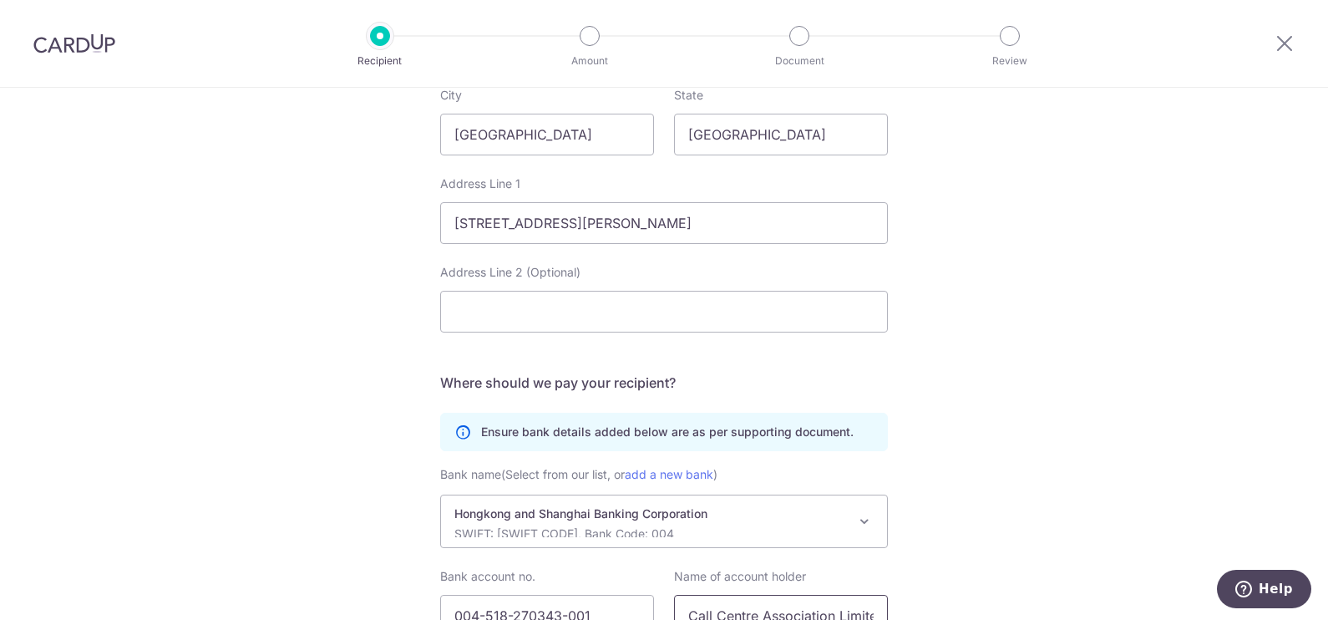
scroll to position [940, 0]
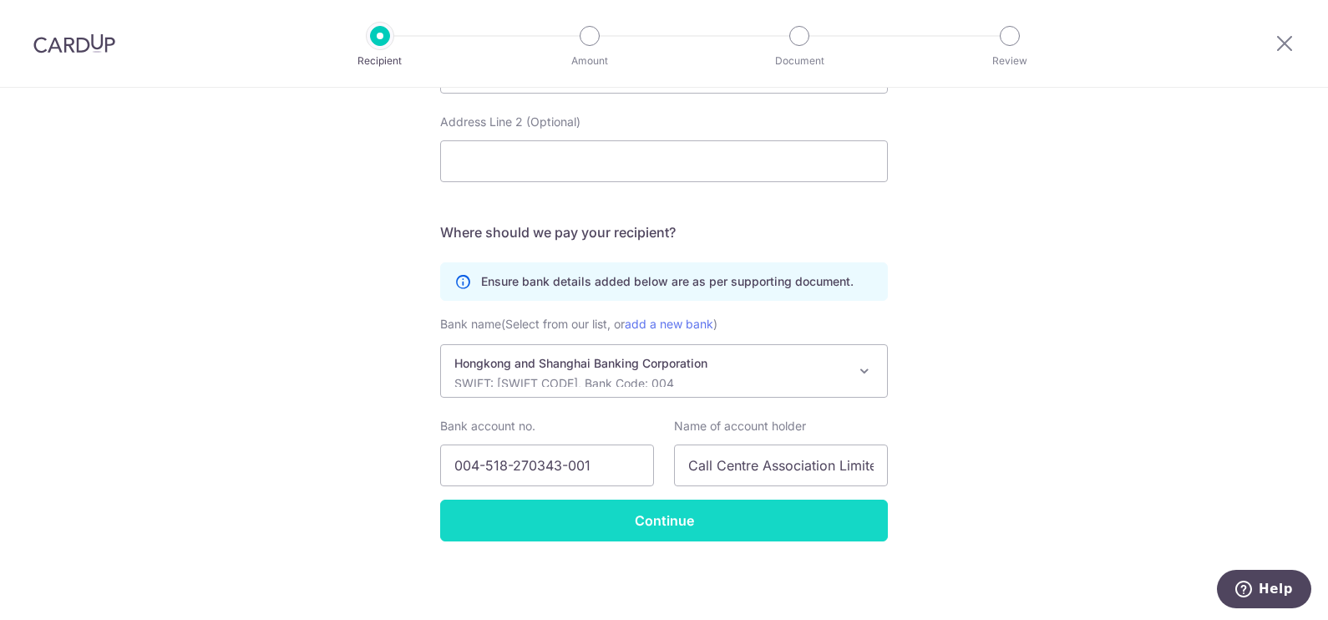
click at [558, 534] on input "Continue" at bounding box center [664, 520] width 448 height 42
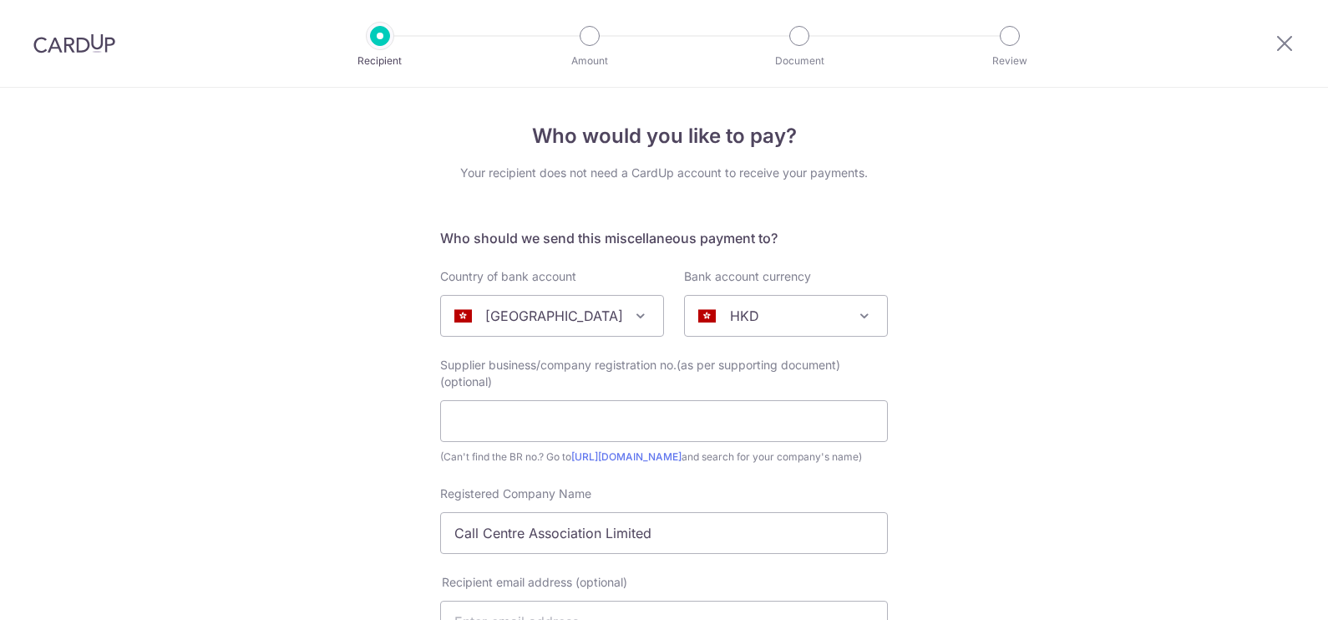
select select "31"
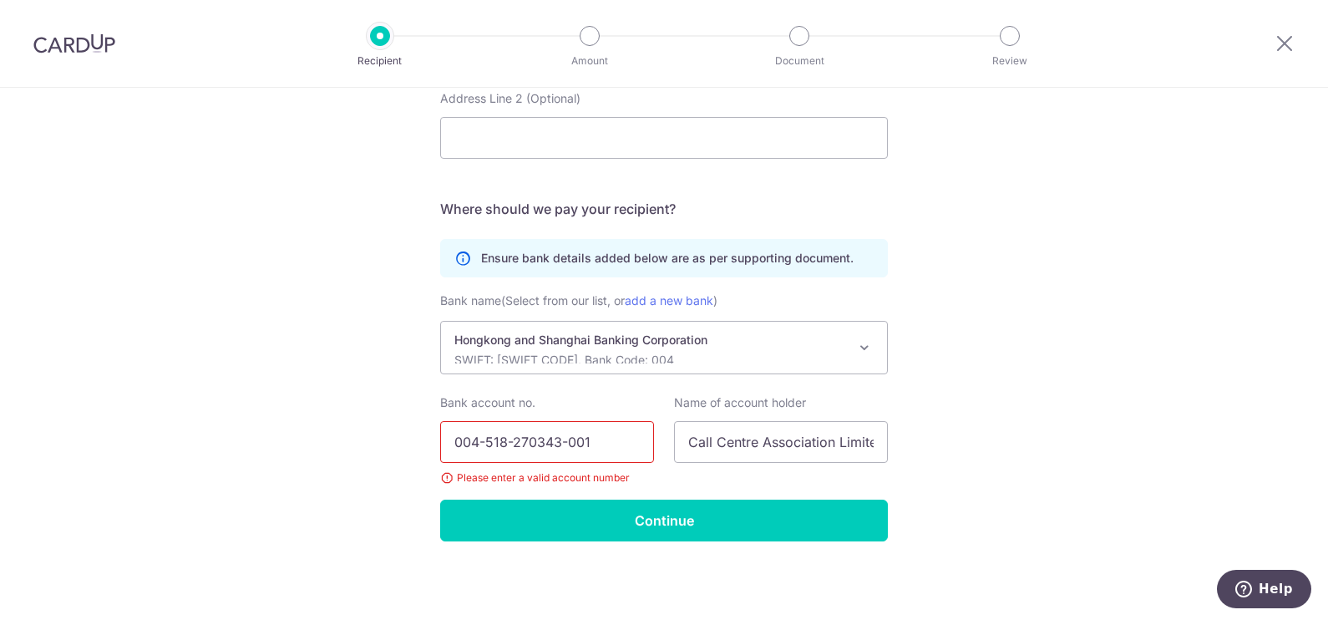
scroll to position [970, 0]
click at [483, 438] on input "004-518-270343-001" at bounding box center [547, 442] width 214 height 42
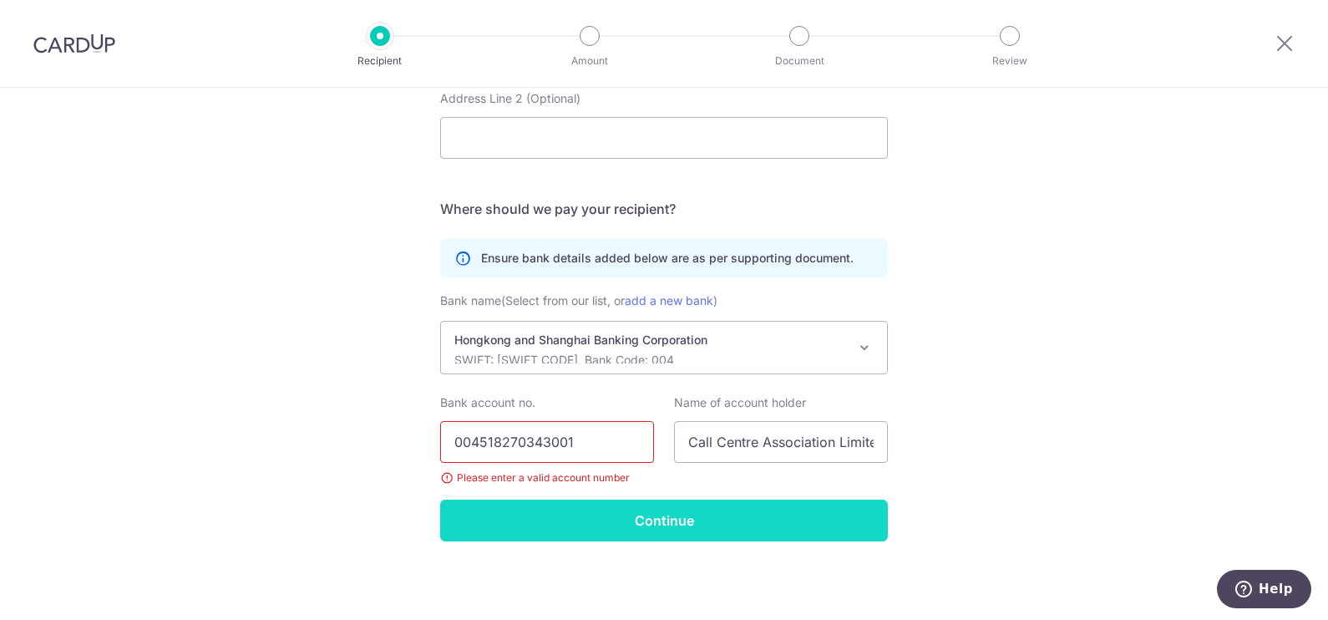
type input "004518270343001"
click at [652, 509] on input "Continue" at bounding box center [664, 520] width 448 height 42
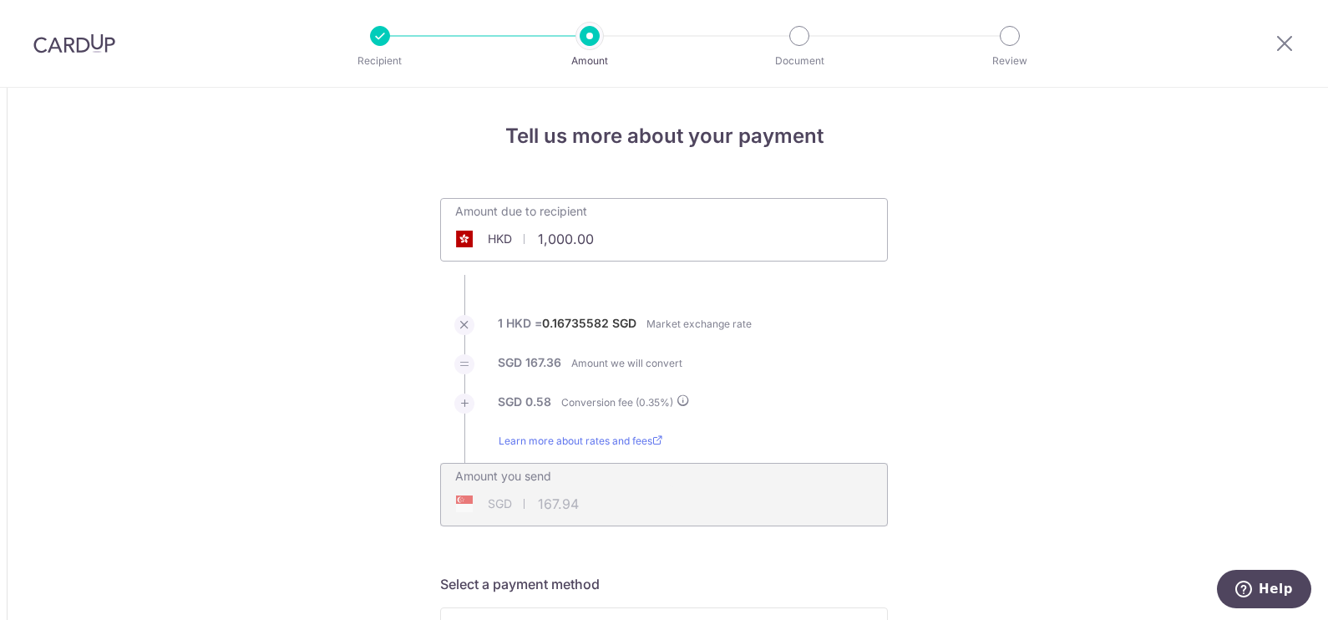
click at [541, 236] on input "1,000.00" at bounding box center [570, 239] width 258 height 38
drag, startPoint x: 845, startPoint y: 325, endPoint x: 860, endPoint y: 333, distance: 17.2
click at [860, 333] on li "1 HKD = 0.16735582 SGD Market exchange rate" at bounding box center [664, 334] width 448 height 39
type input "16,080.00"
type input "2,700.45"
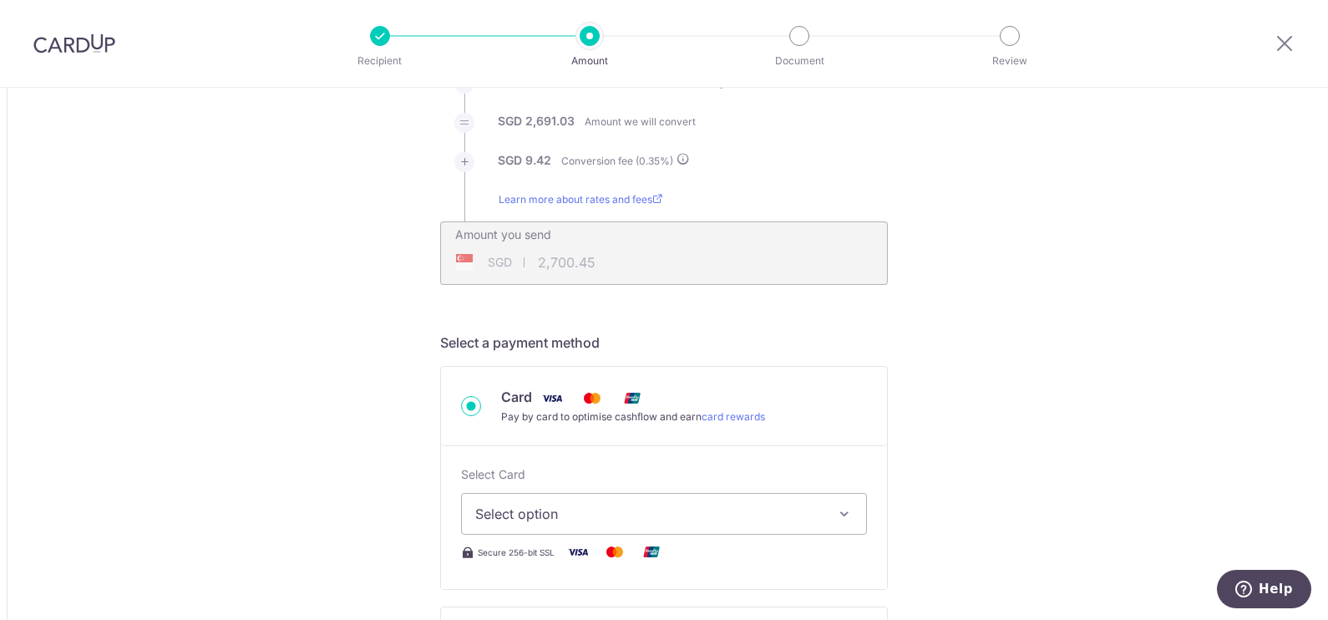
scroll to position [313, 0]
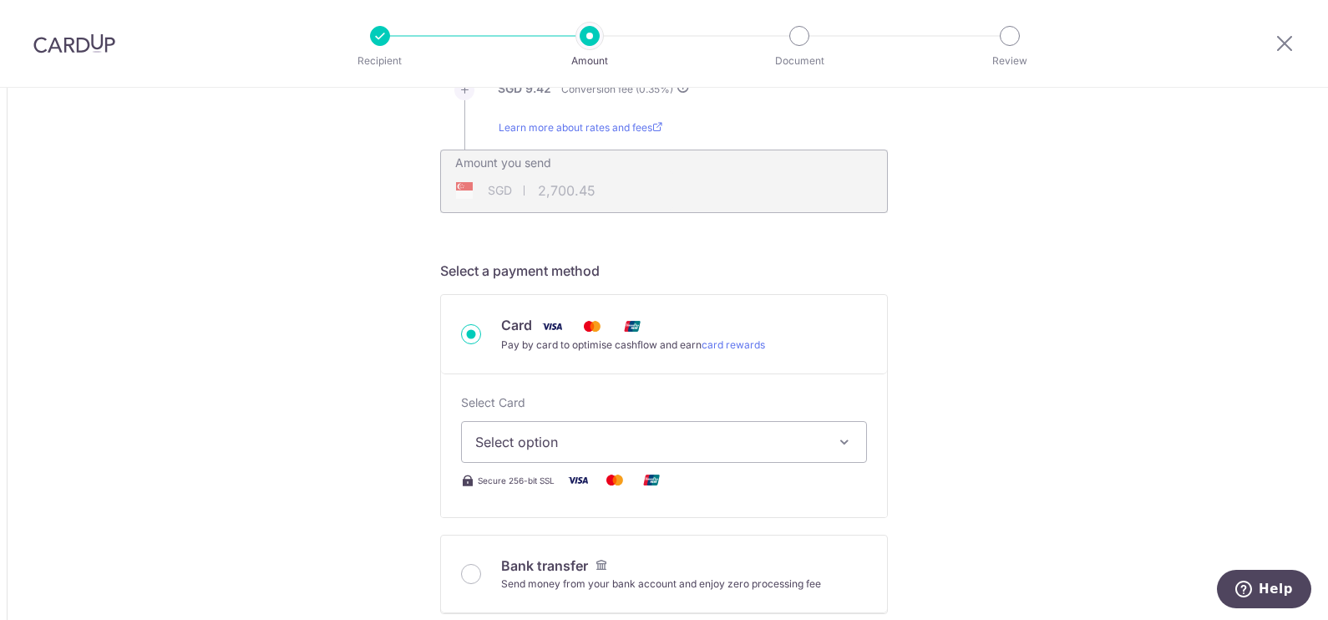
click at [702, 437] on span "Select option" at bounding box center [648, 442] width 347 height 20
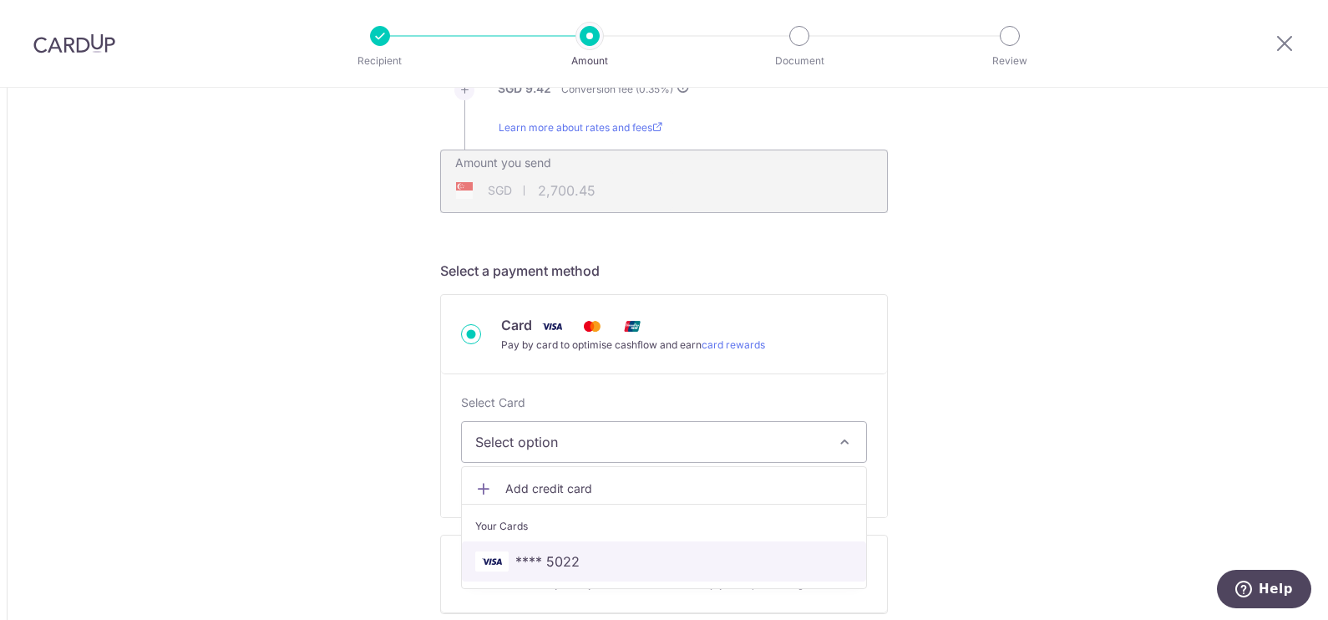
click at [537, 553] on span "**** 5022" at bounding box center [547, 561] width 64 height 20
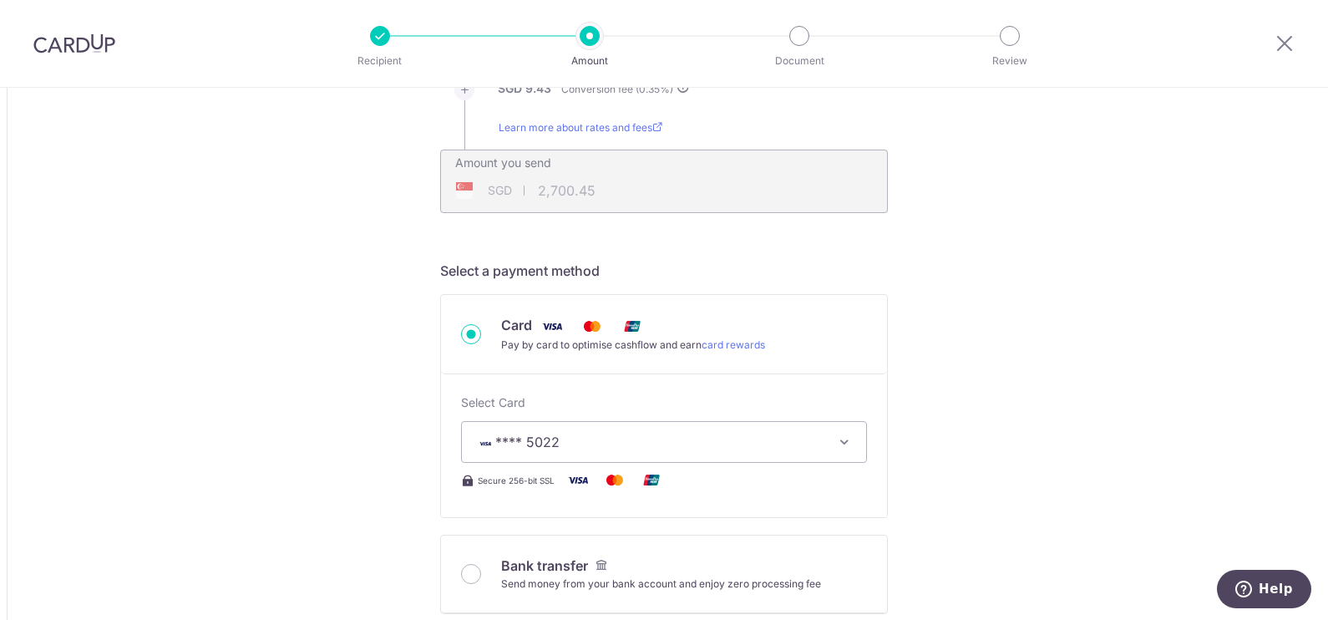
type input "16,080.00"
type input "2,700.38"
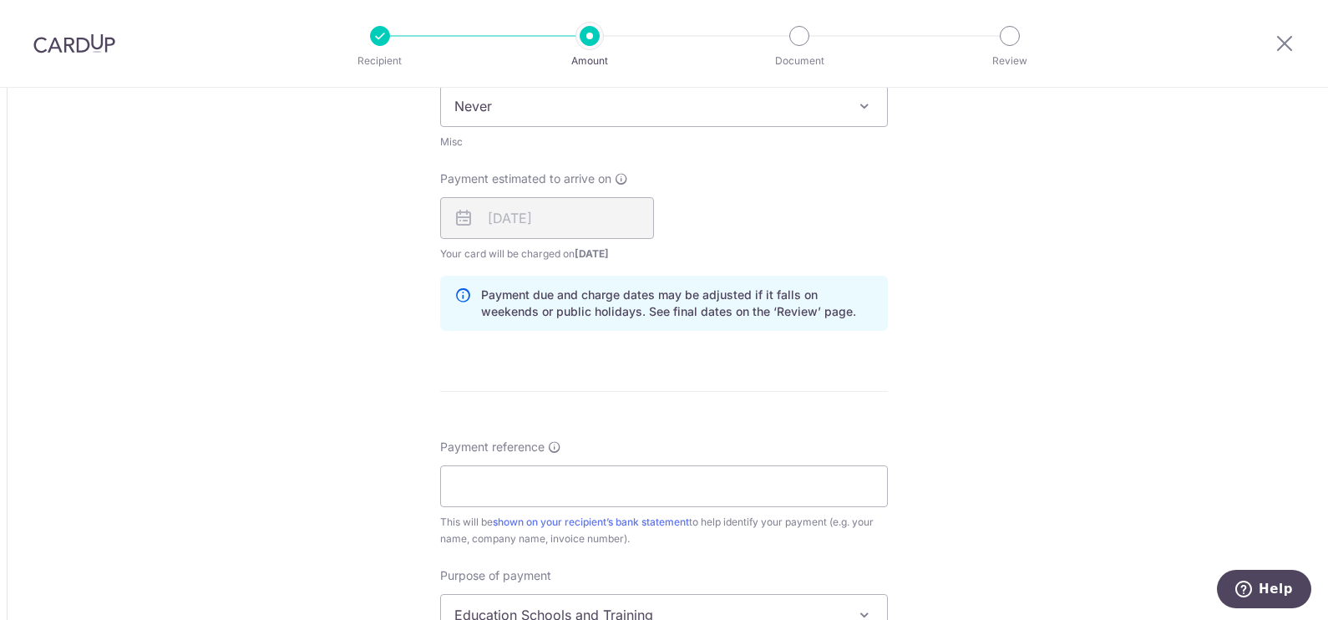
scroll to position [1046, 0]
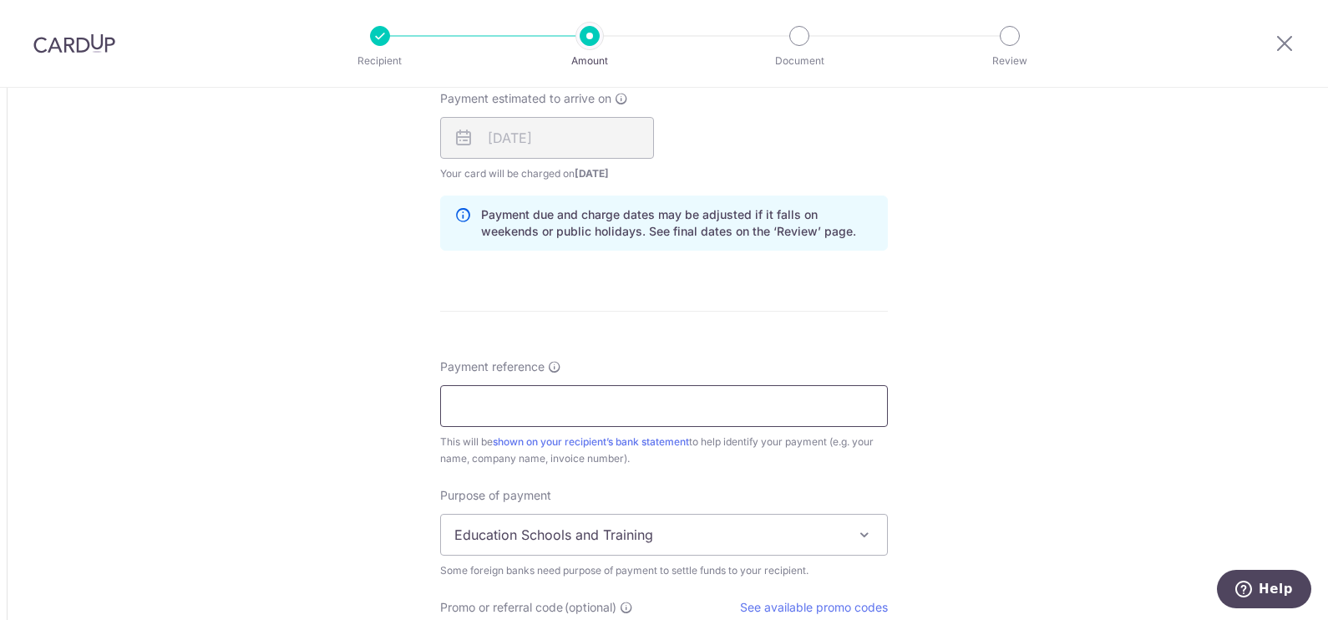
click at [484, 409] on input "Payment reference" at bounding box center [664, 406] width 448 height 42
type input "Central Provident Fund Board"
click at [314, 451] on div "Tell us more about your payment Amount due to recipient HKD 16,080.00 16080 1 H…" at bounding box center [664, 27] width 1328 height 1971
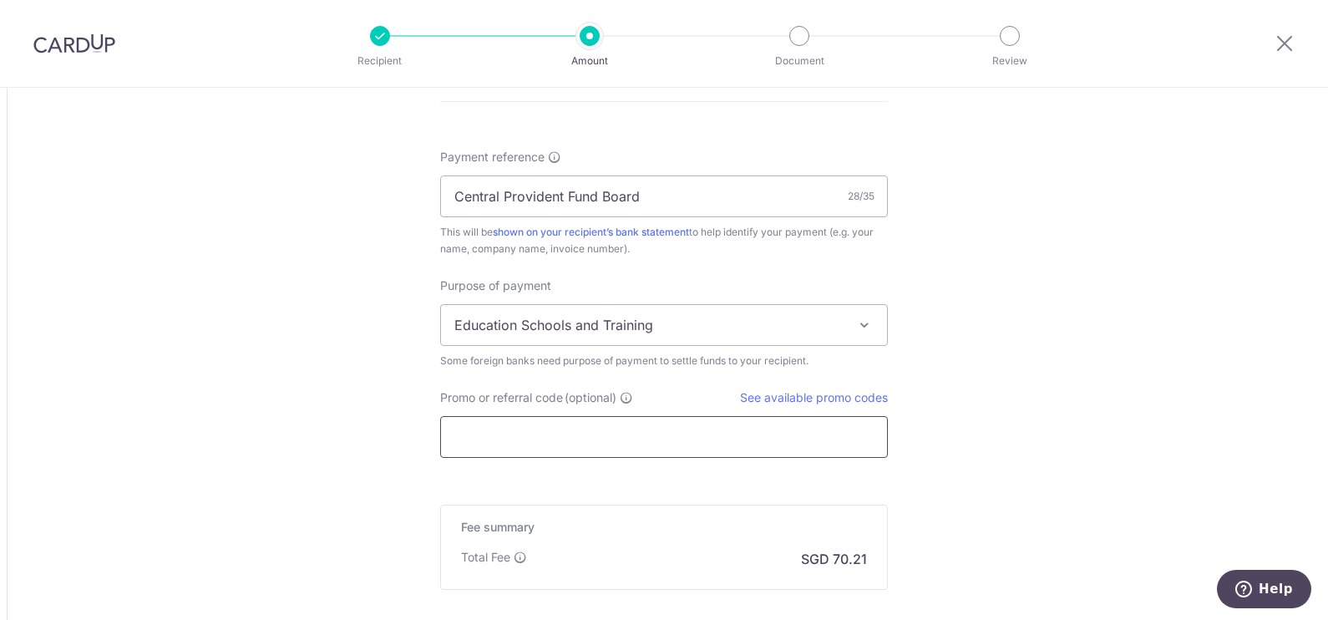
click at [519, 442] on input "Promo or referral code (optional)" at bounding box center [664, 437] width 448 height 42
paste input "GLOBE185"
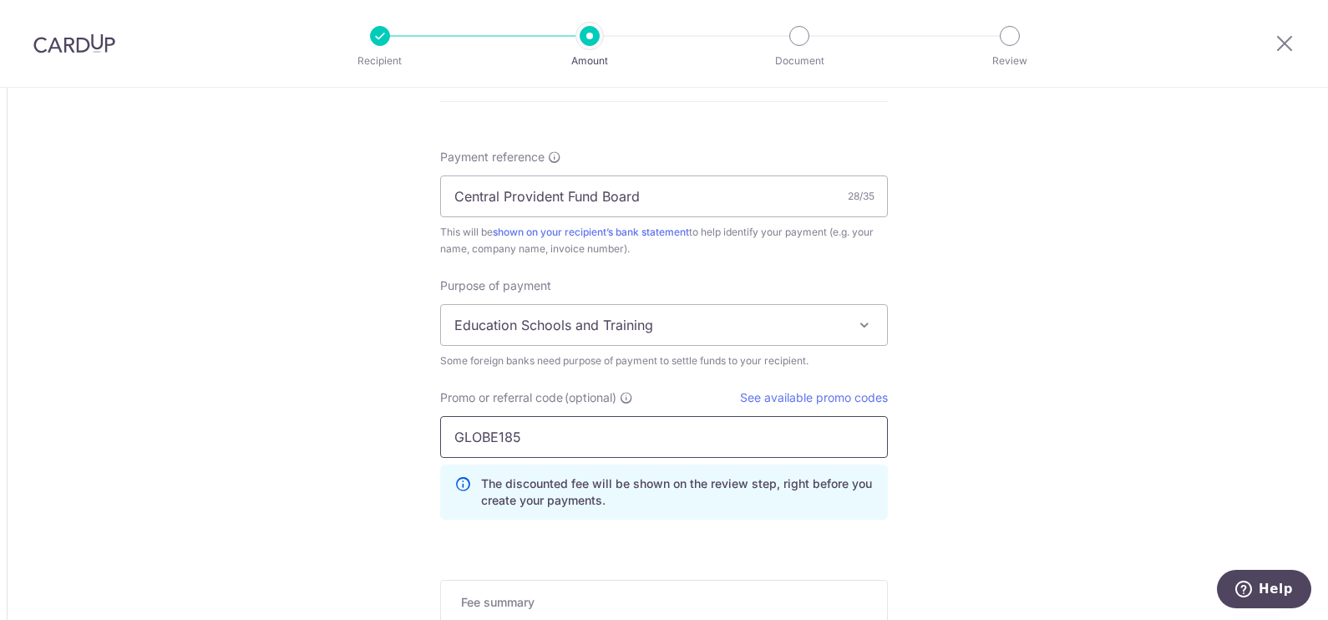
type input "GLOBE185"
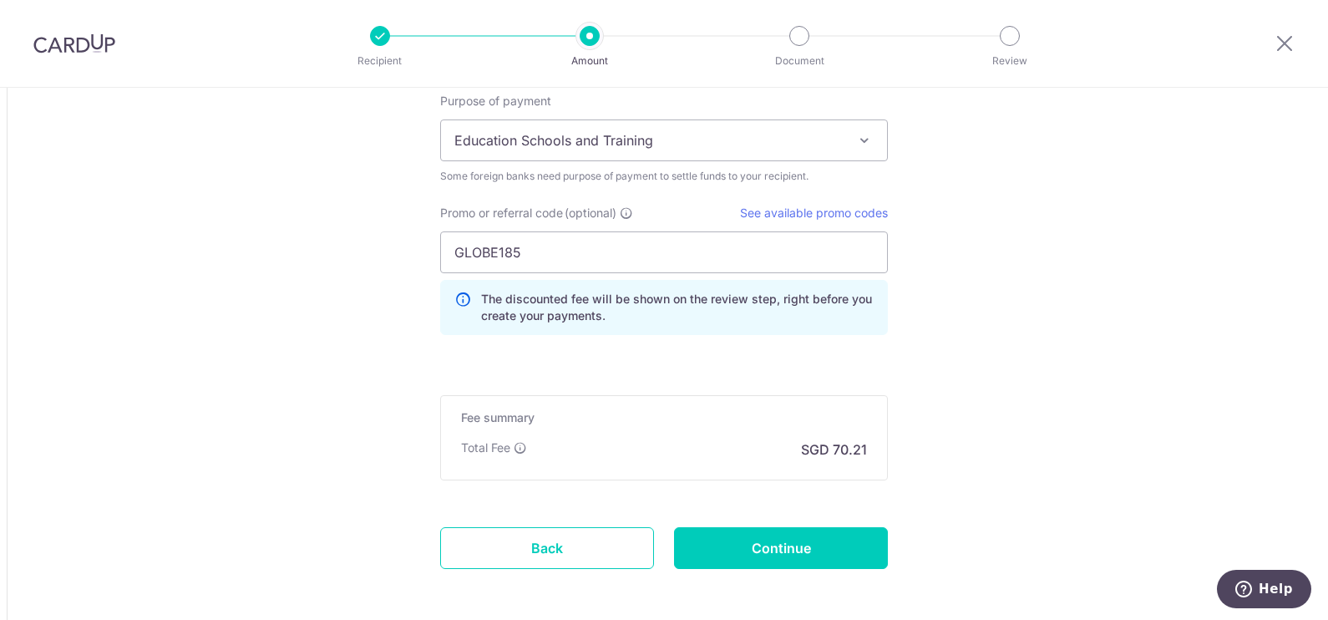
scroll to position [1514, 0]
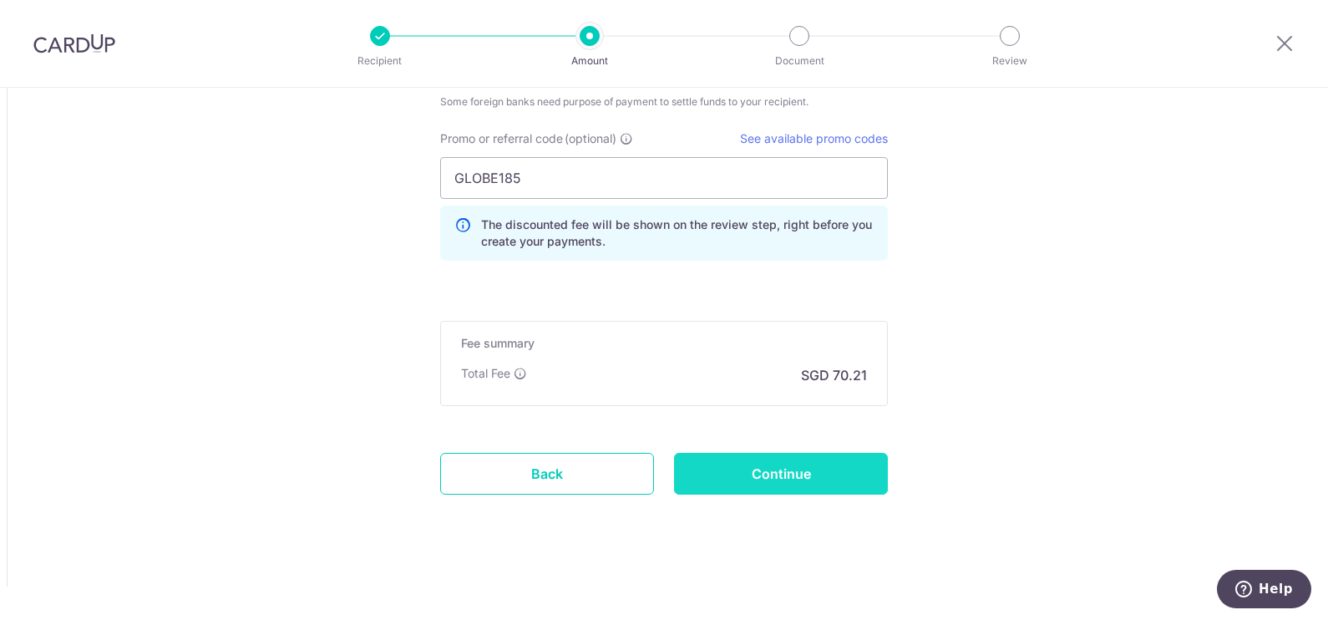
click at [759, 474] on input "Continue" at bounding box center [781, 474] width 214 height 42
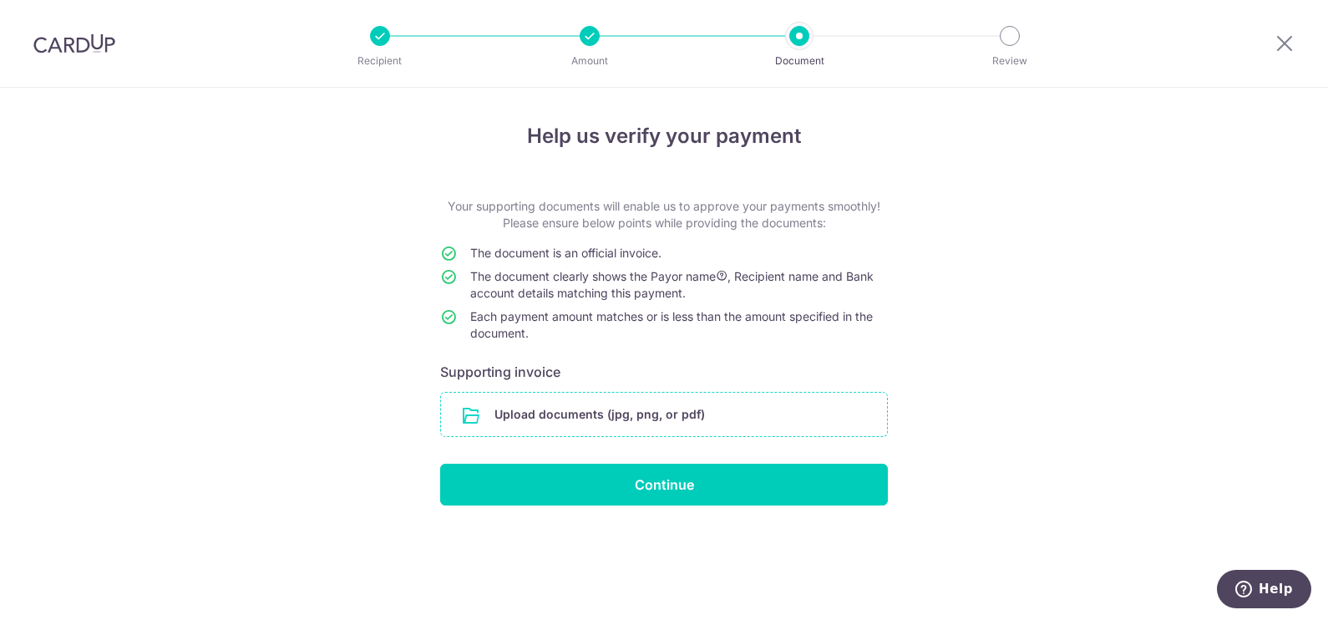
click at [568, 418] on input "file" at bounding box center [664, 414] width 446 height 43
